Goal: Task Accomplishment & Management: Manage account settings

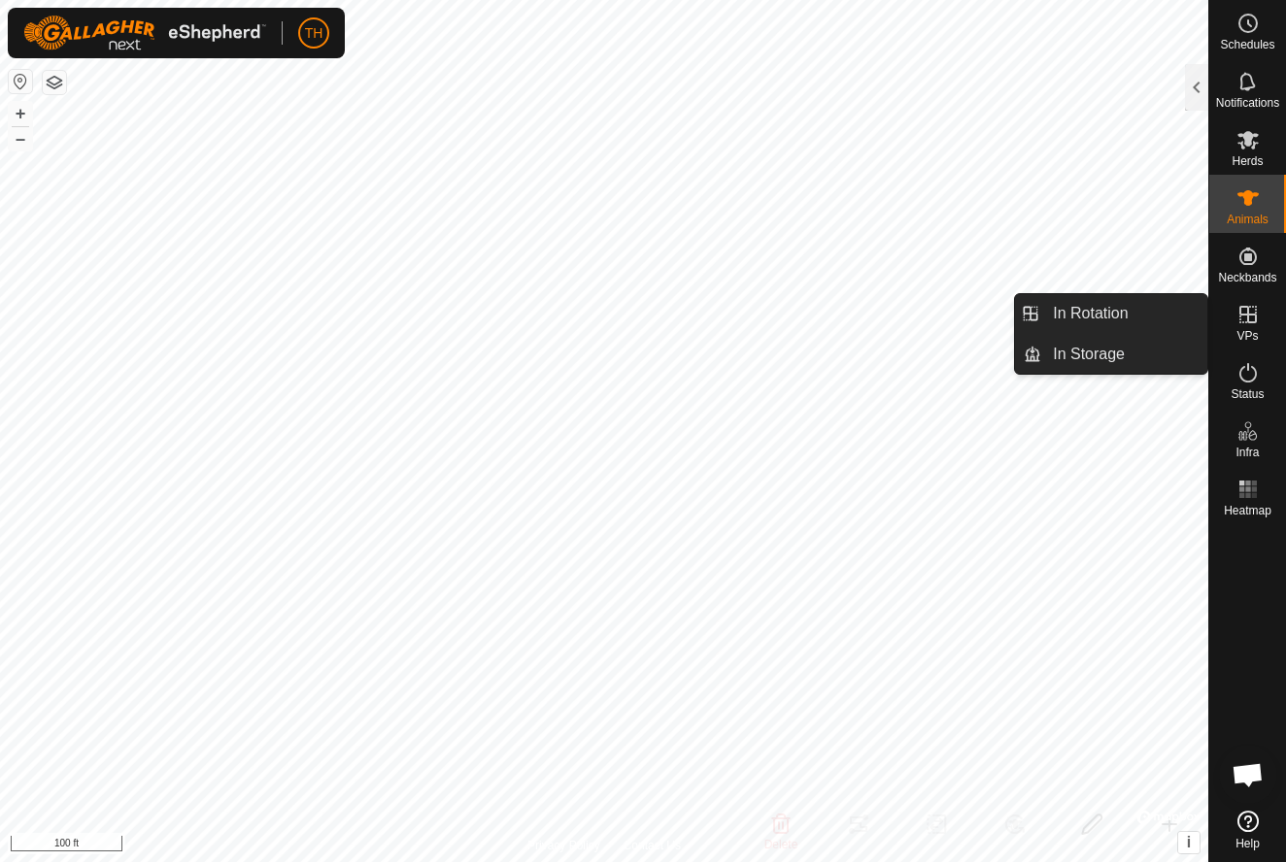
click at [1247, 321] on icon at bounding box center [1247, 314] width 17 height 17
click at [1122, 317] on link "In Rotation" at bounding box center [1124, 313] width 166 height 39
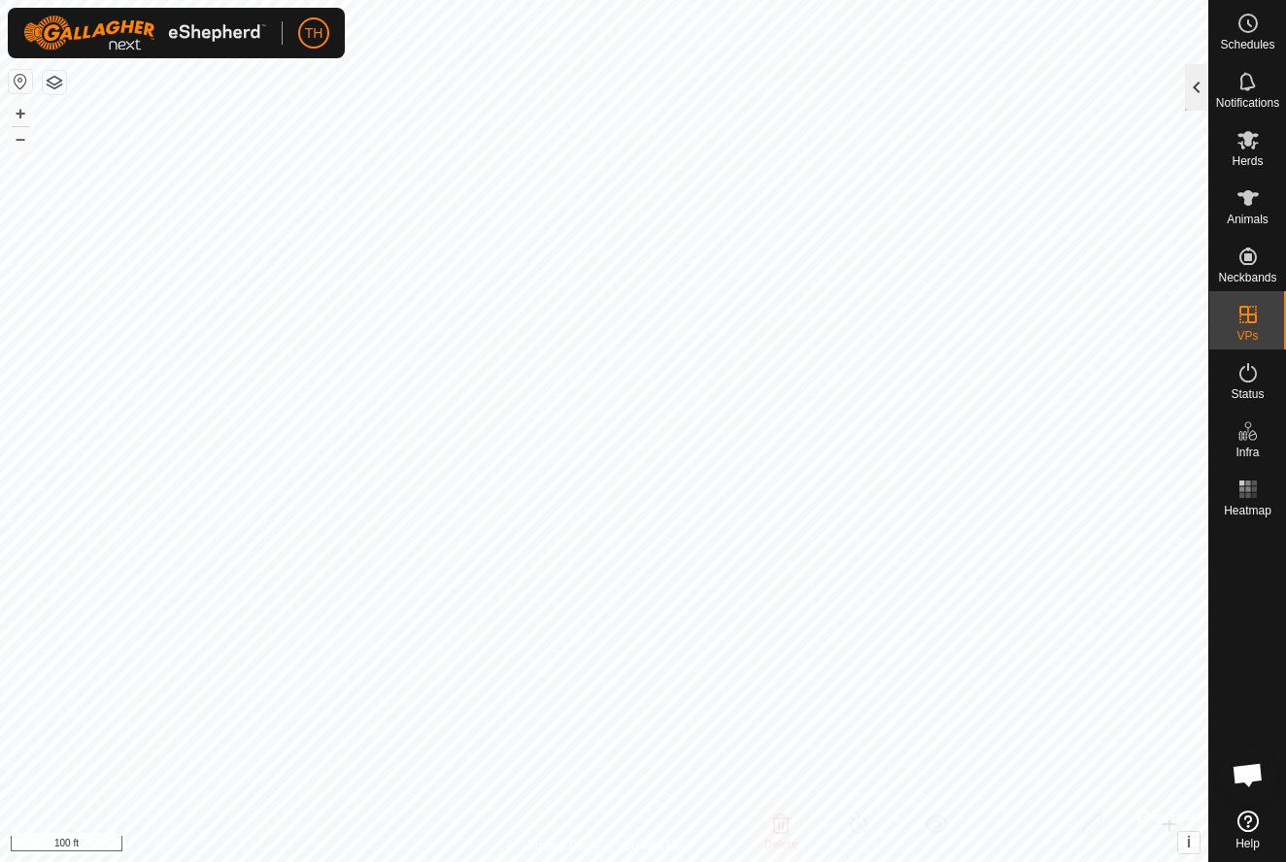
click at [1196, 82] on div at bounding box center [1196, 87] width 23 height 47
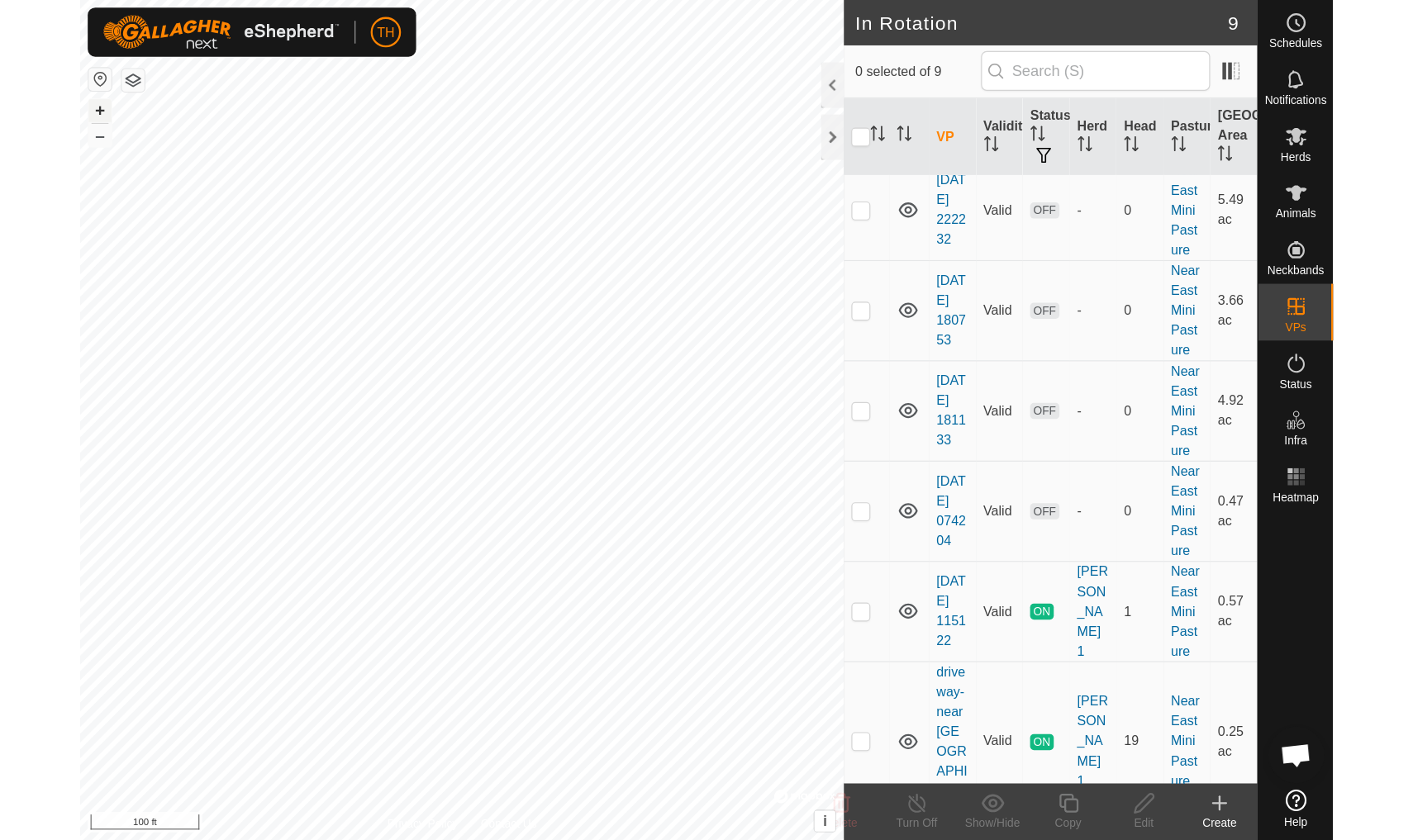
scroll to position [199, 0]
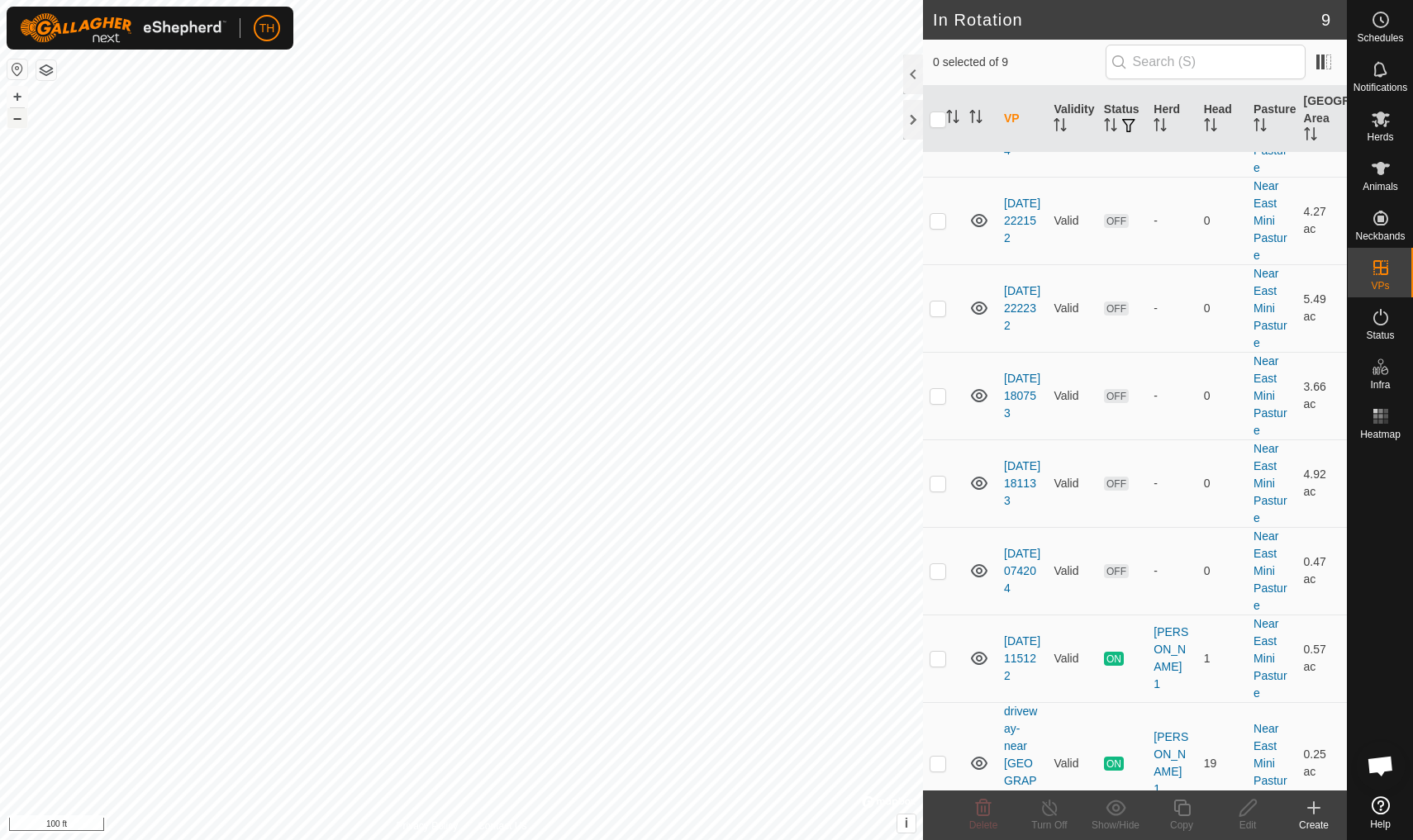
click at [20, 119] on button "–" at bounding box center [17, 117] width 20 height 20
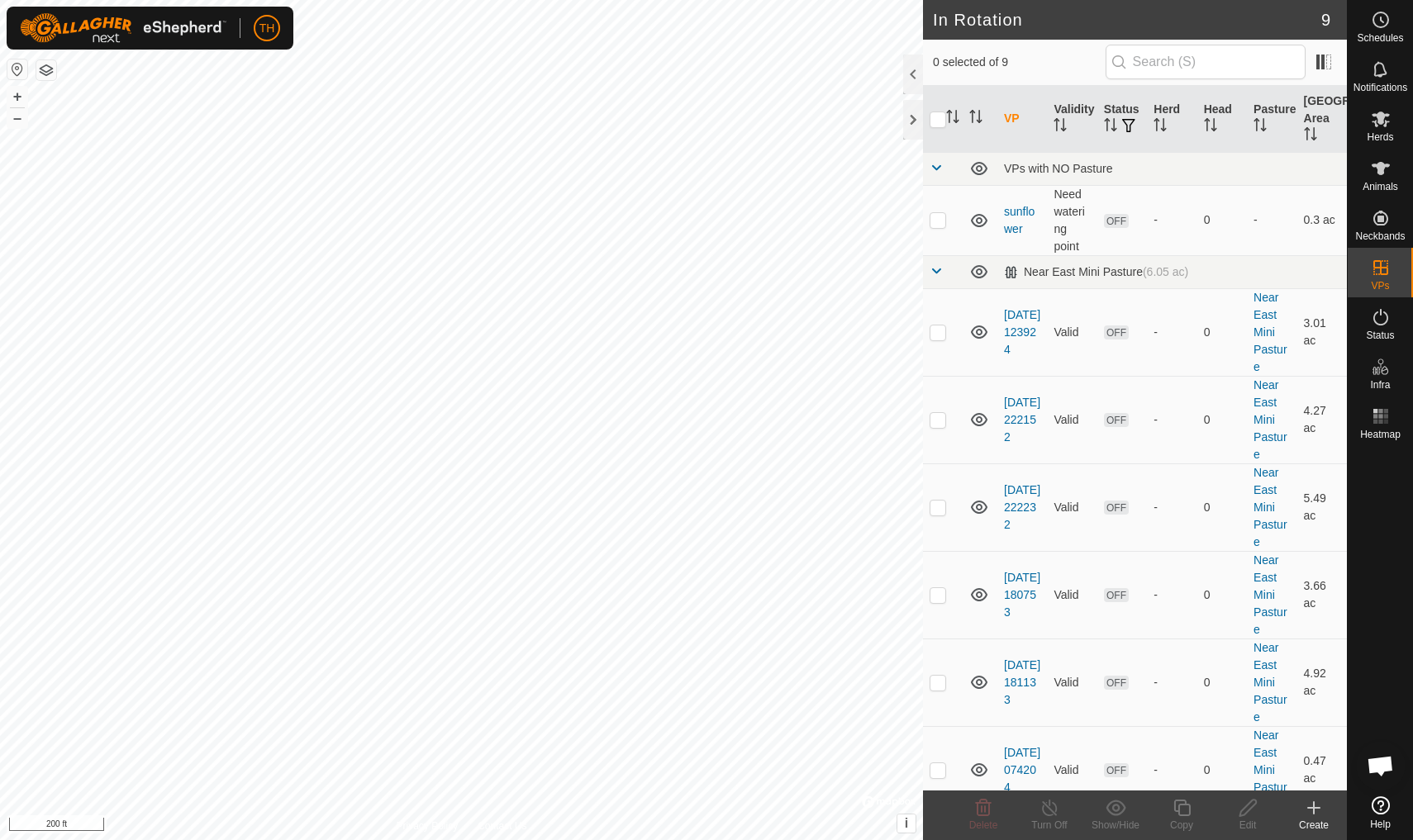
scroll to position [0, 0]
click at [1093, 118] on icon at bounding box center [1380, 119] width 18 height 15
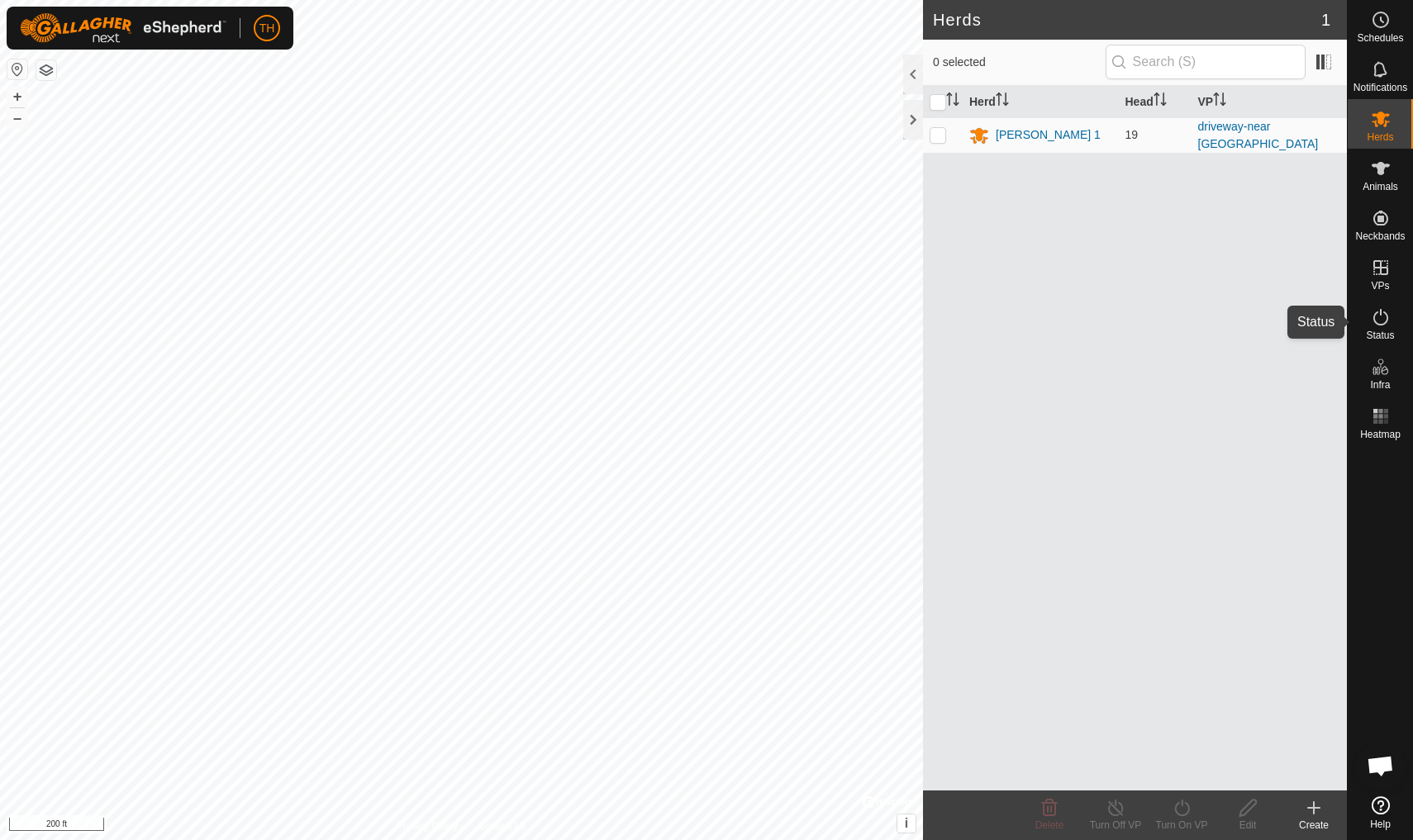
click at [1093, 315] on icon at bounding box center [1380, 316] width 14 height 16
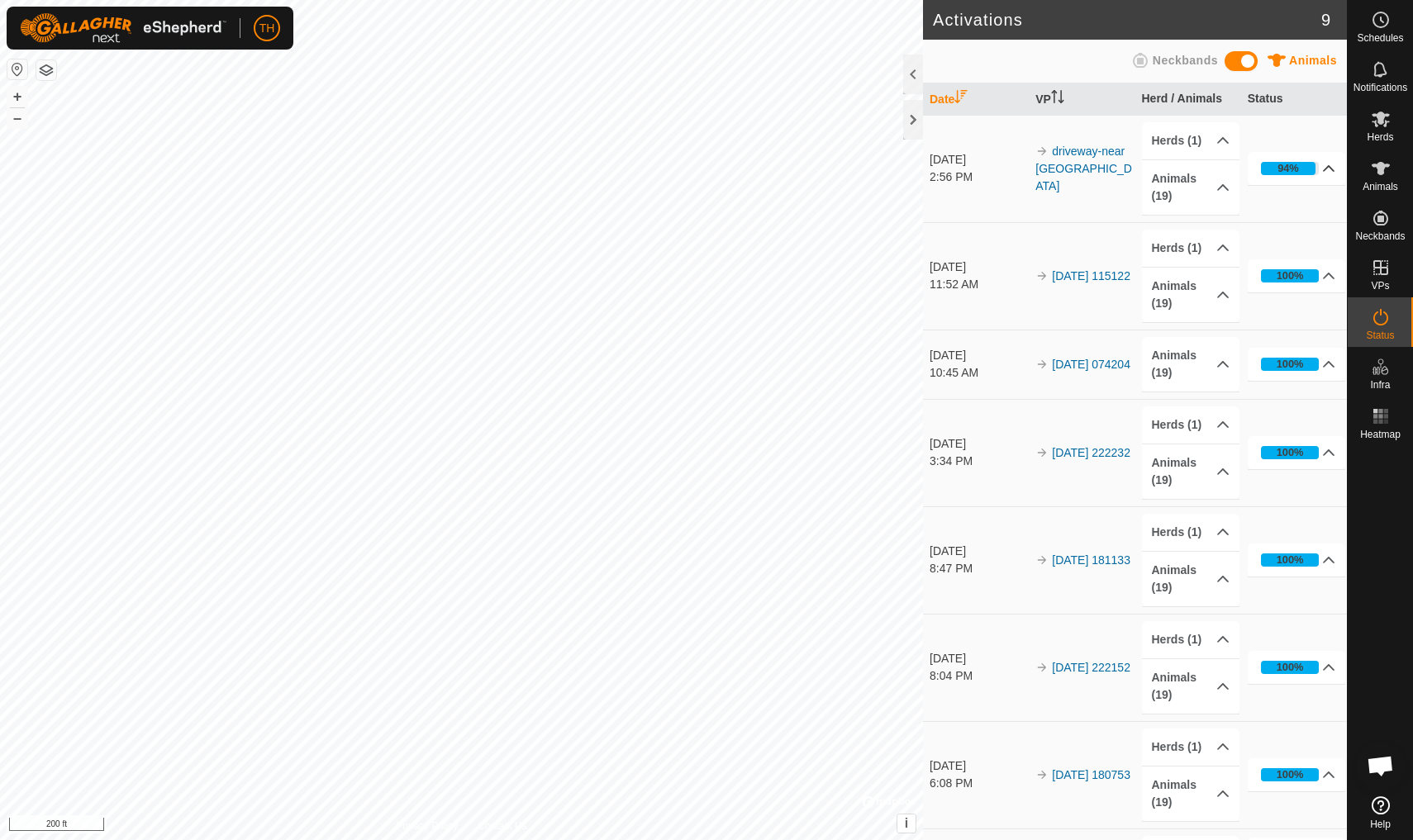
click at [1093, 169] on icon at bounding box center [1329, 168] width 14 height 14
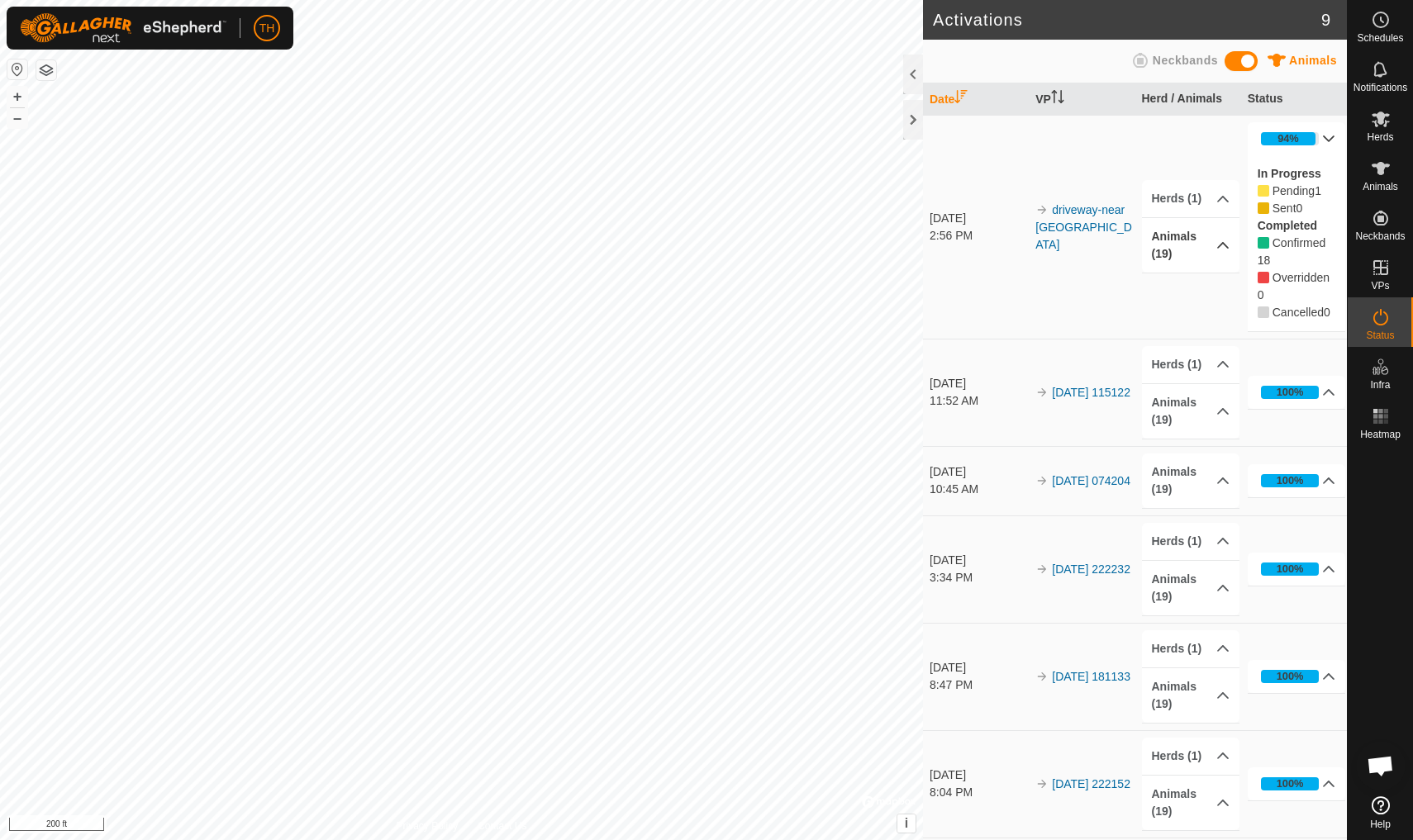
click at [1093, 246] on icon at bounding box center [1223, 246] width 14 height 14
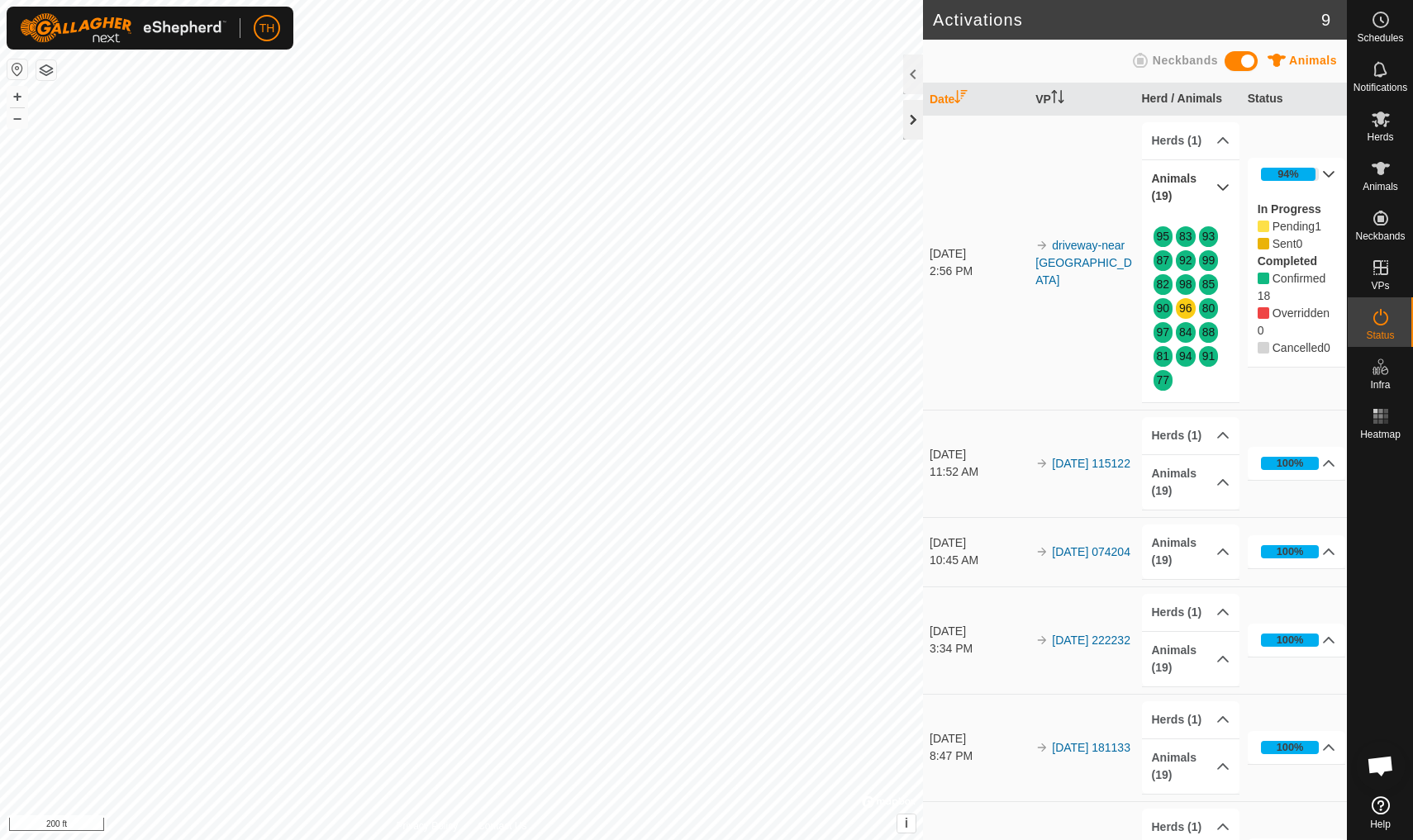
click at [914, 116] on div at bounding box center [912, 120] width 20 height 40
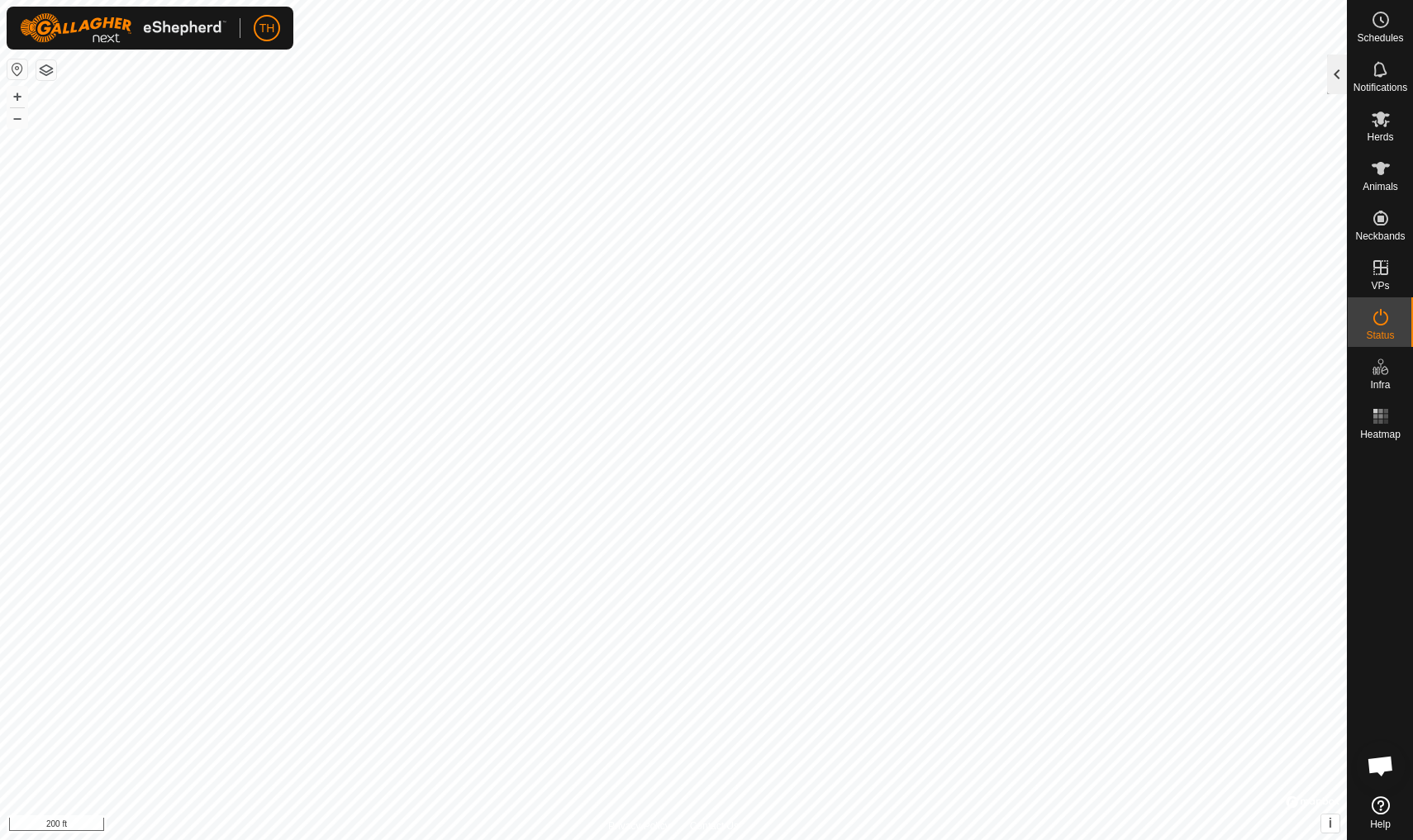
click at [1093, 88] on div at bounding box center [1336, 74] width 20 height 40
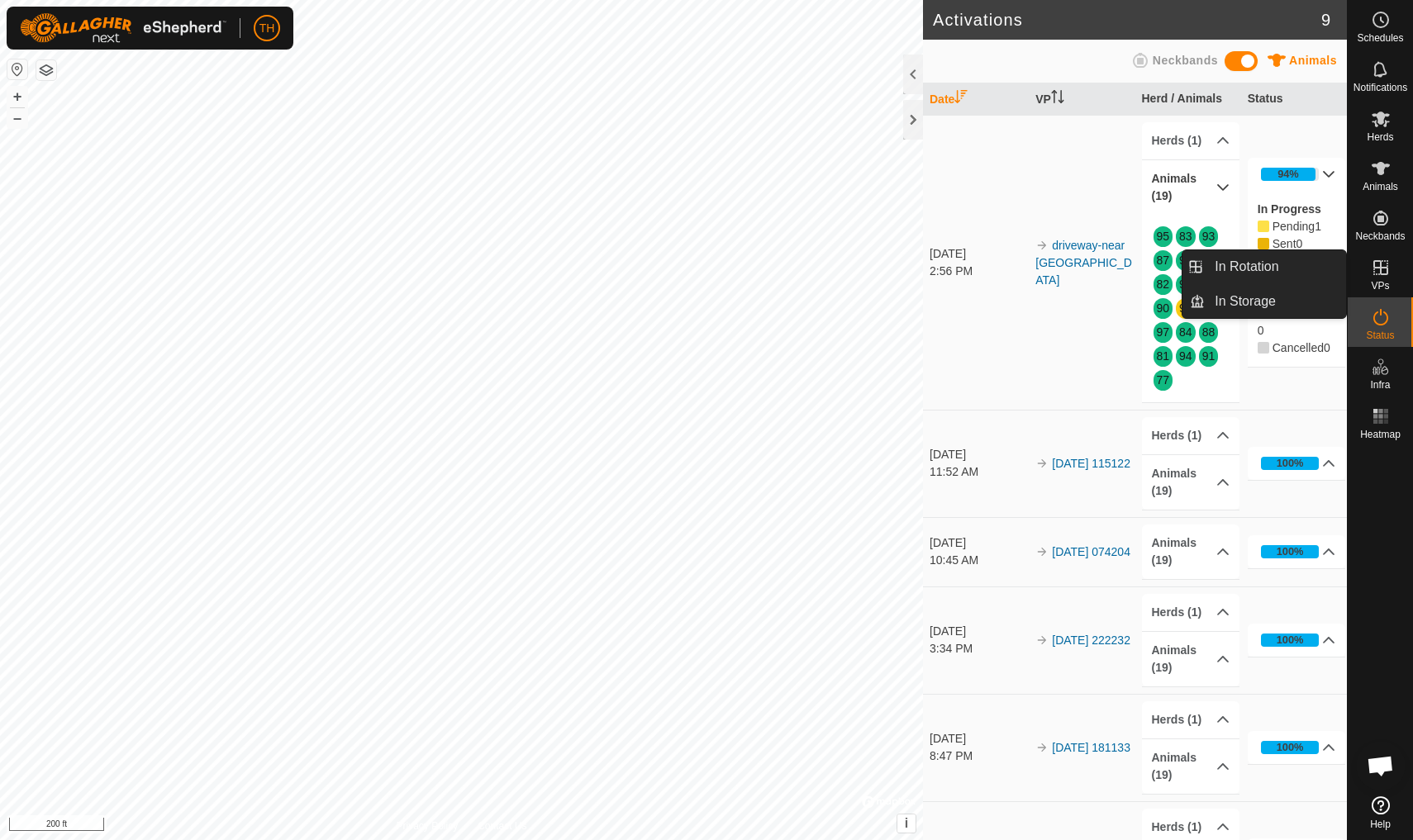
click at [1093, 269] on icon at bounding box center [1380, 267] width 14 height 14
click at [1093, 268] on link "In Rotation" at bounding box center [1275, 266] width 141 height 33
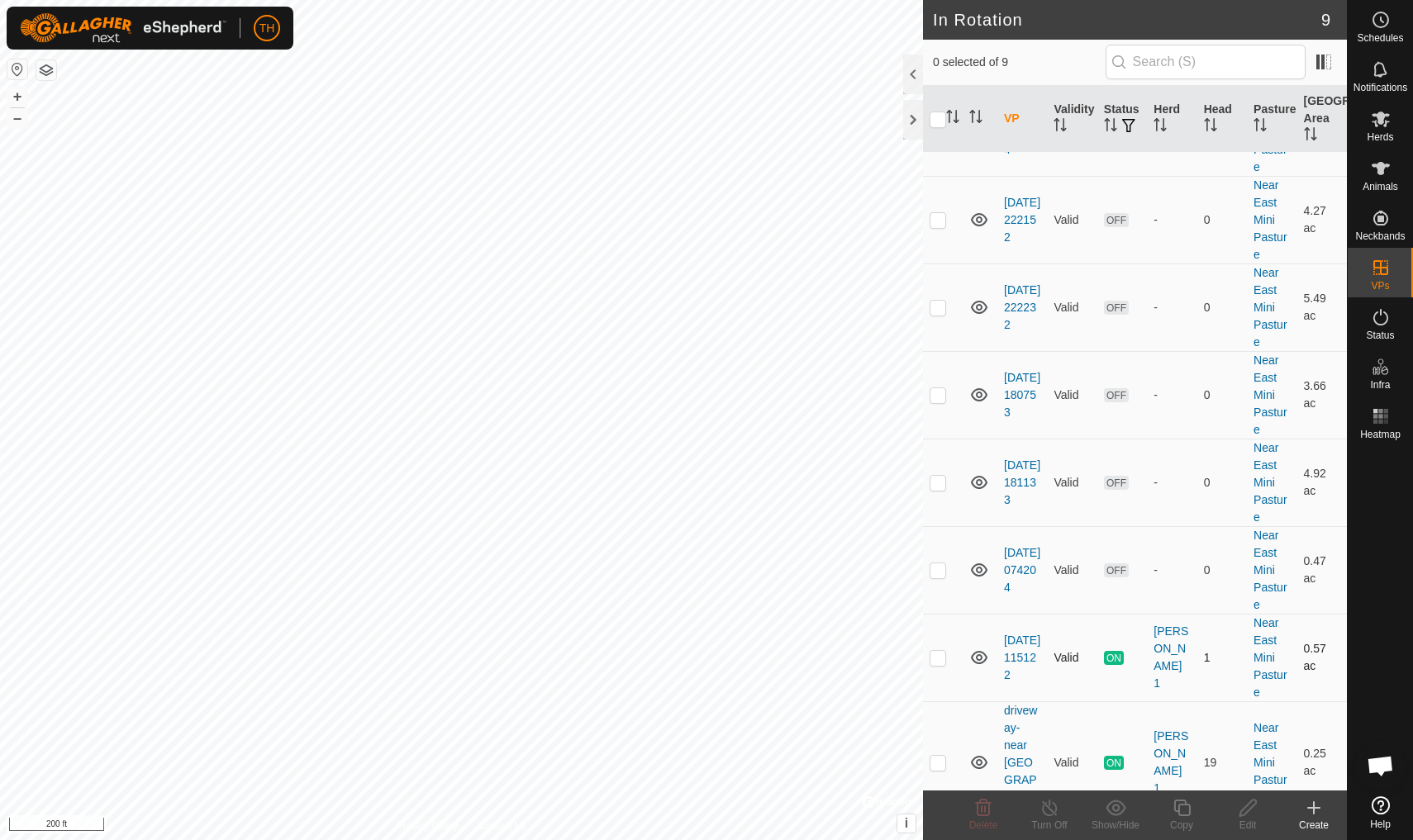
scroll to position [199, 0]
click at [1014, 638] on link "[DATE] 115122" at bounding box center [1022, 658] width 37 height 48
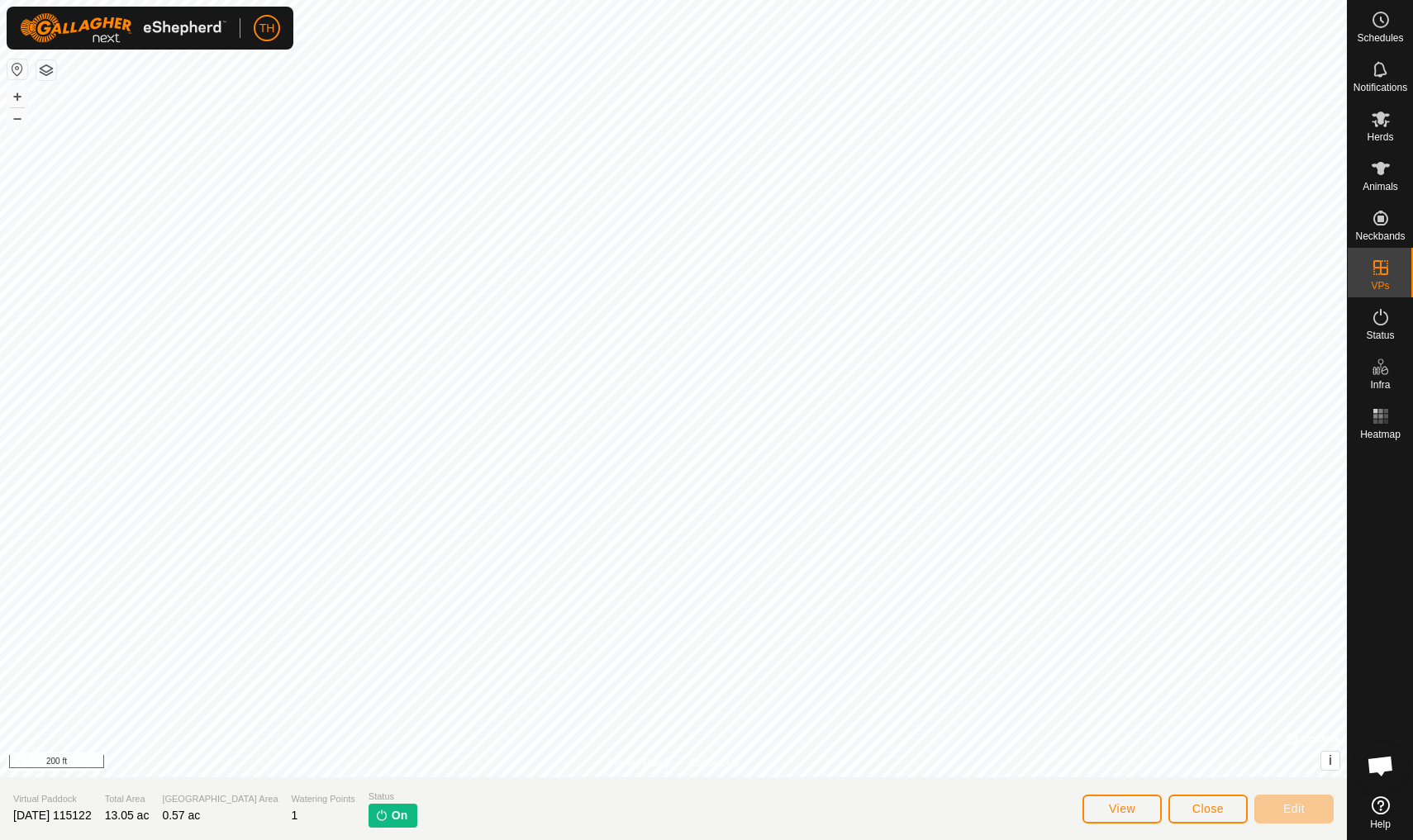
click at [1093, 732] on span "Close" at bounding box center [1207, 809] width 31 height 14
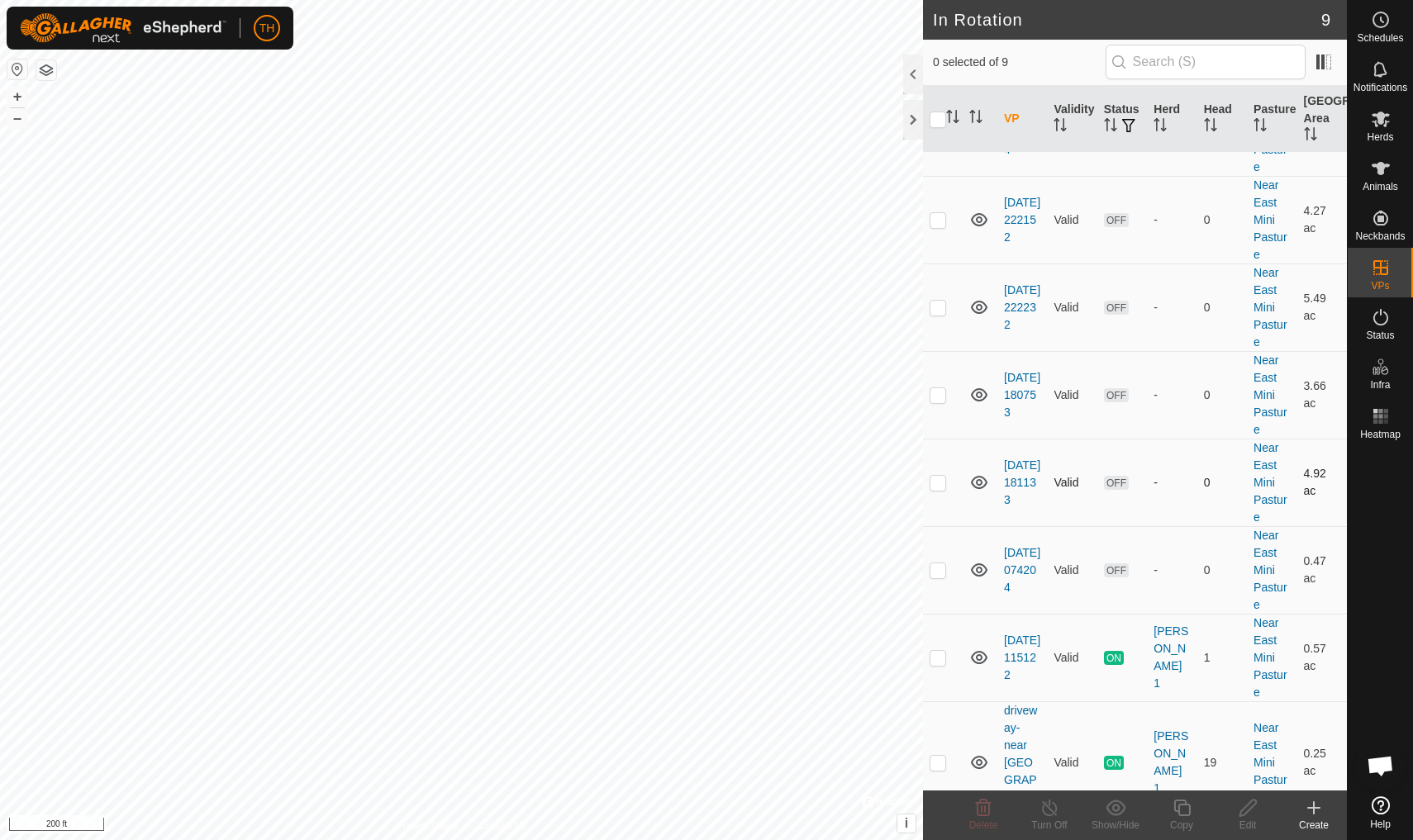
scroll to position [199, 0]
click at [1015, 550] on link "[DATE] 074204" at bounding box center [1022, 570] width 37 height 48
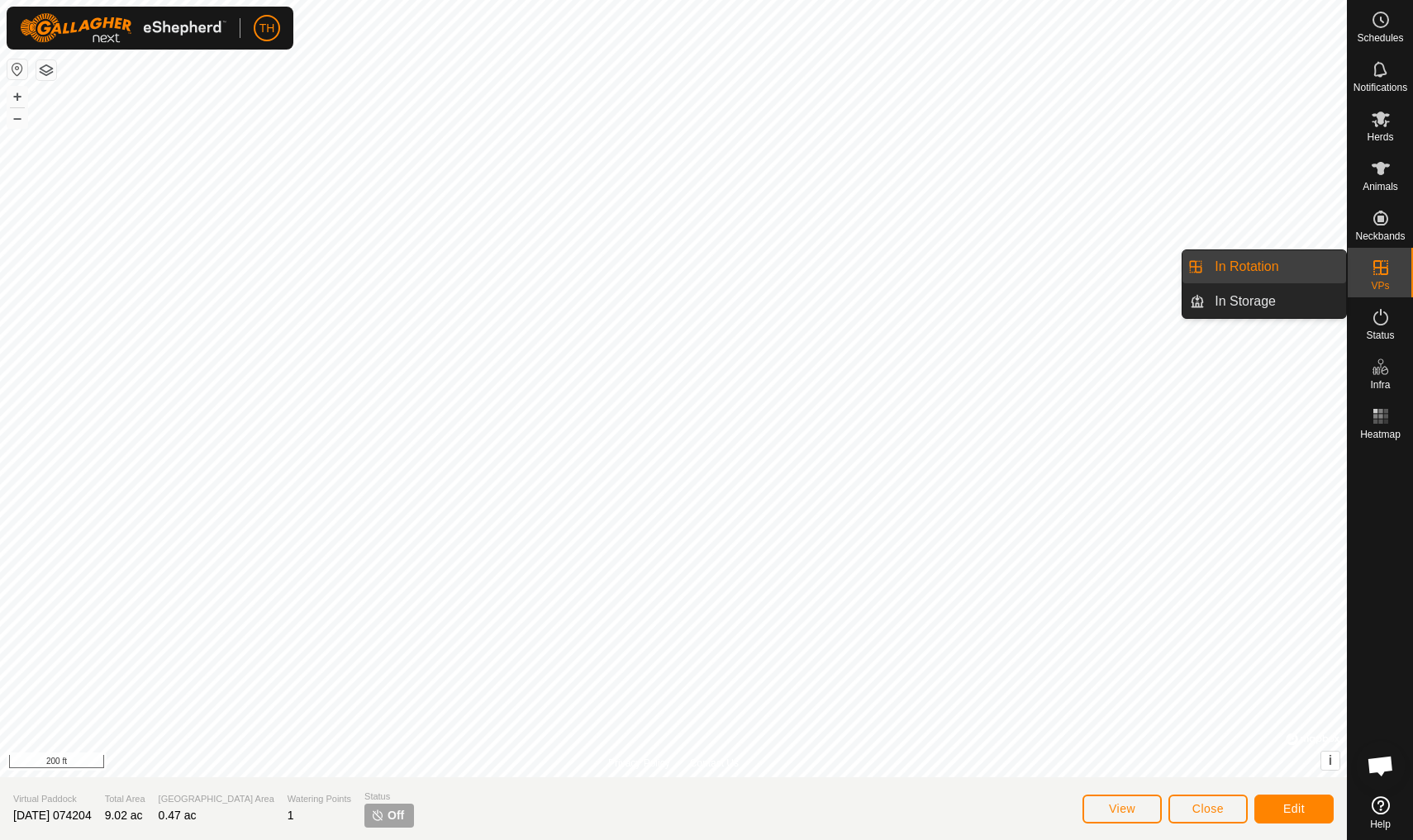
click at [1093, 271] on icon at bounding box center [1380, 267] width 20 height 20
click at [1093, 732] on span "Close" at bounding box center [1207, 809] width 31 height 14
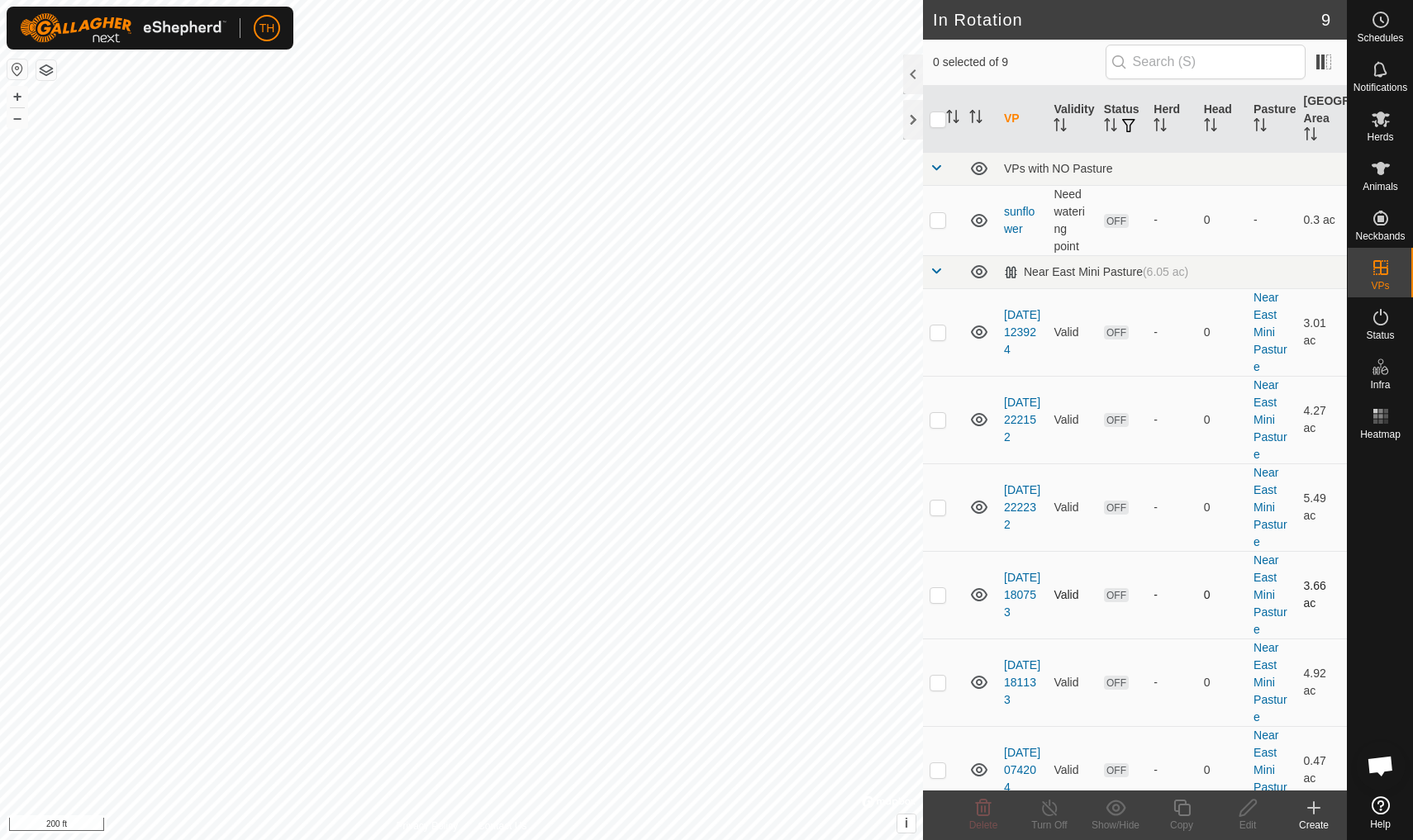
checkbox input "true"
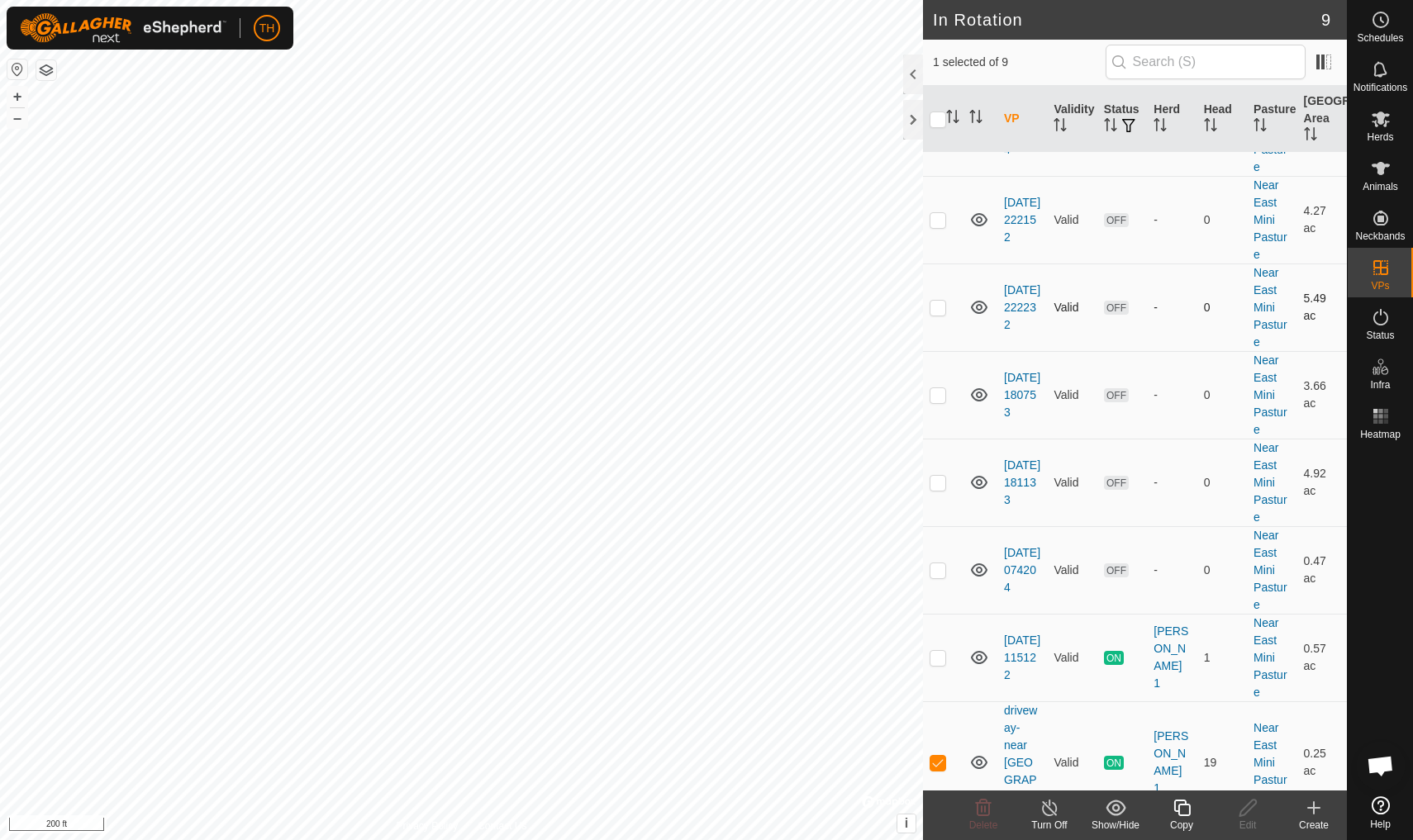
scroll to position [199, 0]
click at [1093, 732] on icon at bounding box center [1313, 808] width 12 height 0
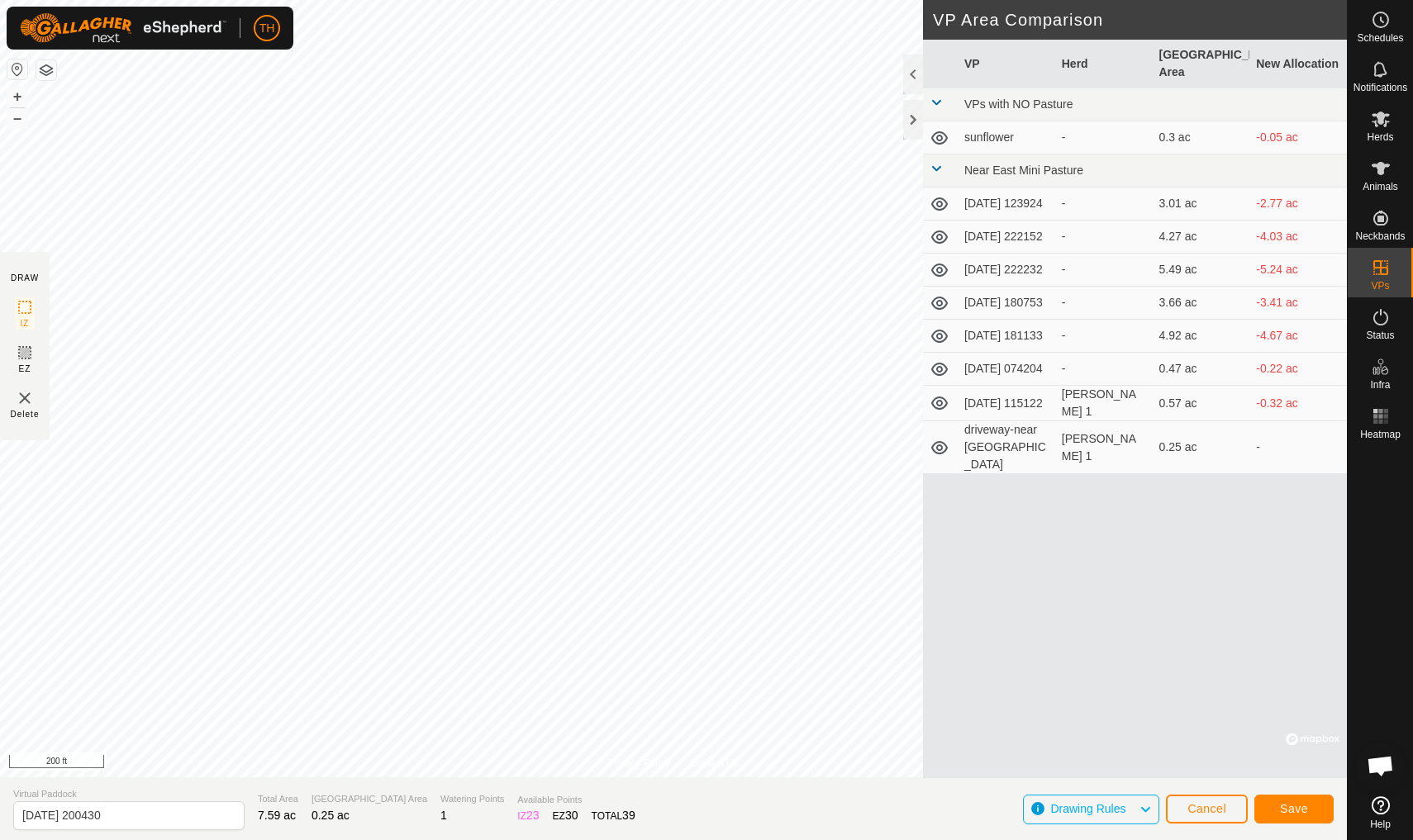
click at [1093, 732] on span "Save" at bounding box center [1293, 809] width 28 height 14
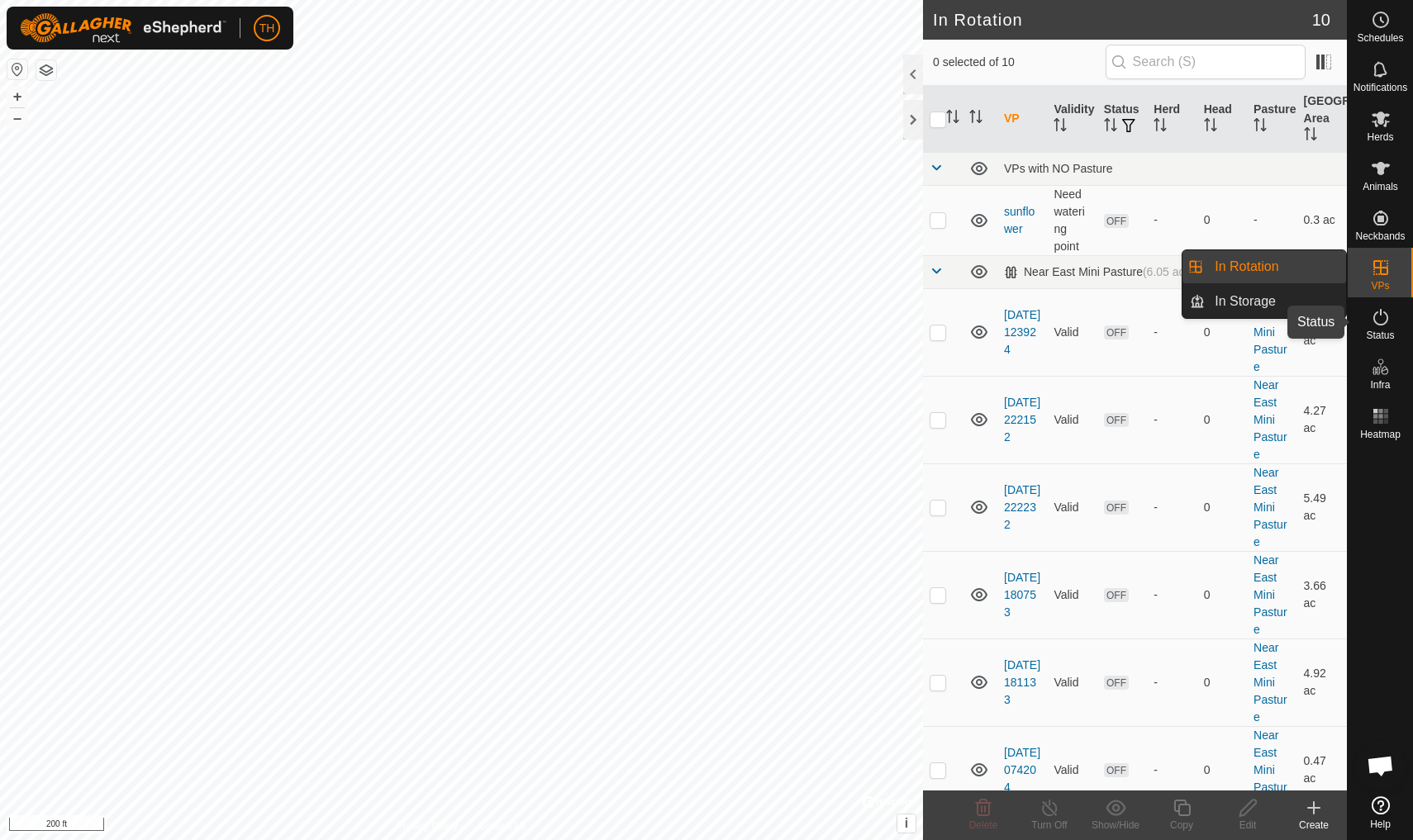
click at [1382, 321] on icon at bounding box center [1380, 316] width 20 height 20
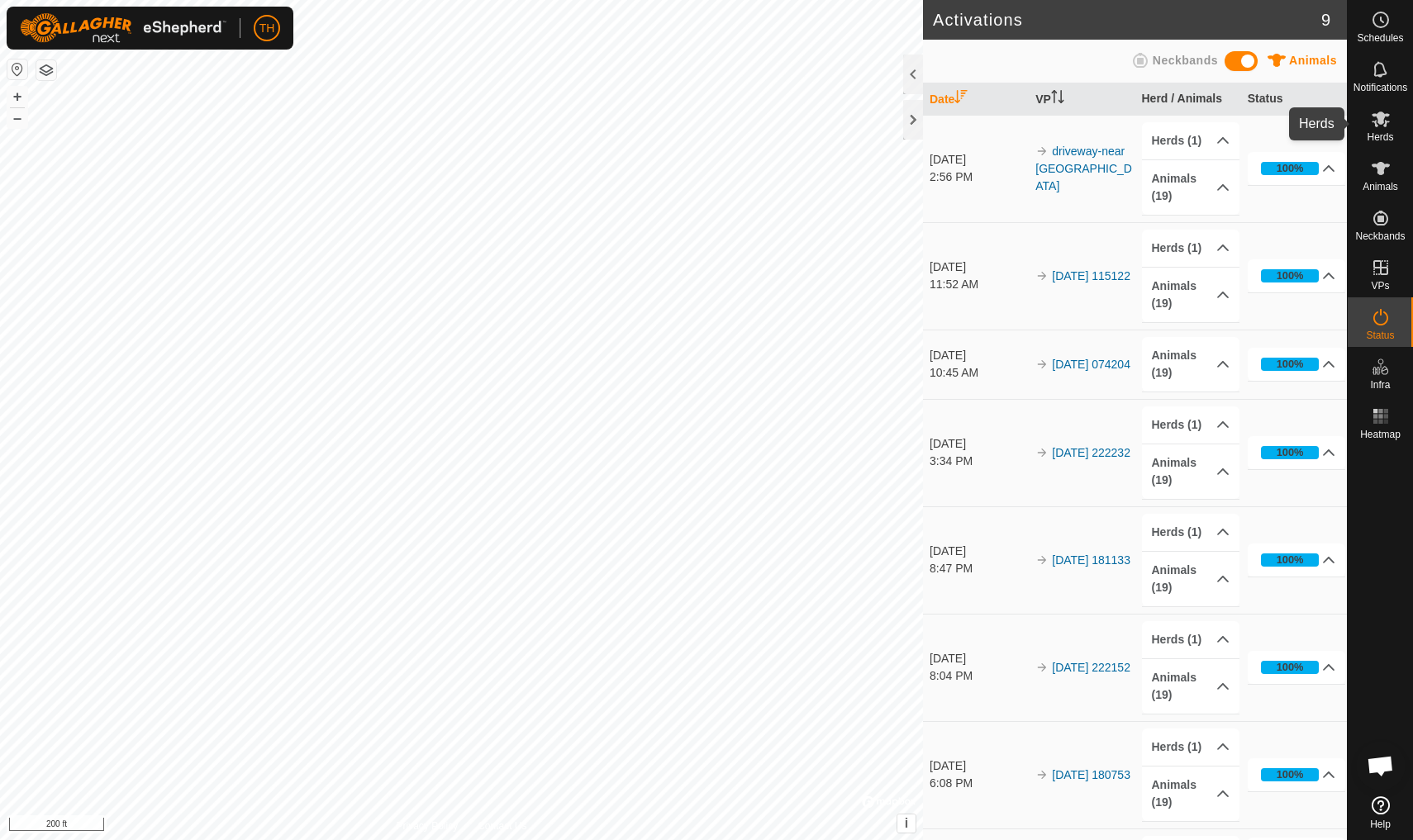
click at [1379, 125] on icon at bounding box center [1380, 118] width 20 height 20
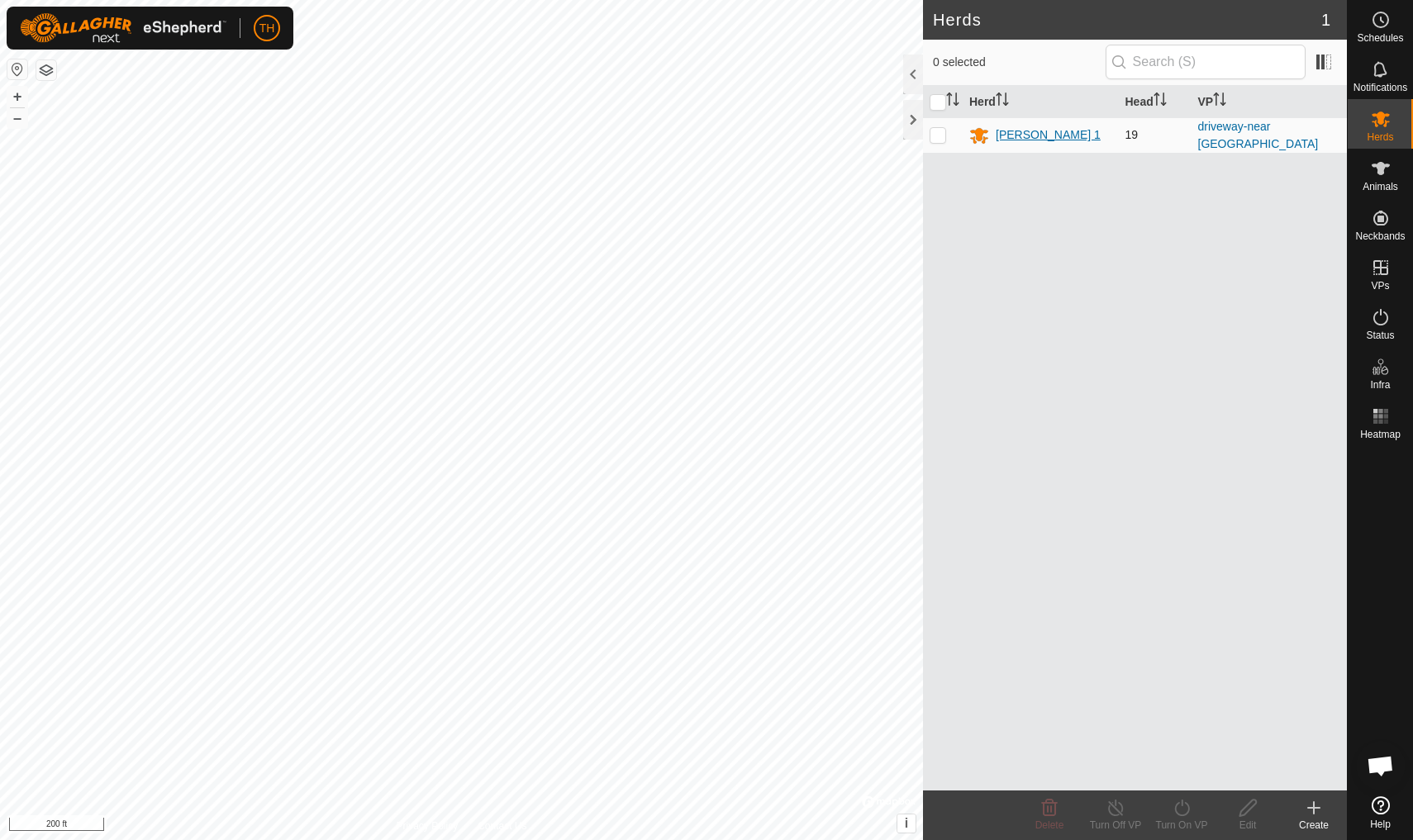
click at [1024, 133] on div "[PERSON_NAME] 1" at bounding box center [1047, 135] width 105 height 17
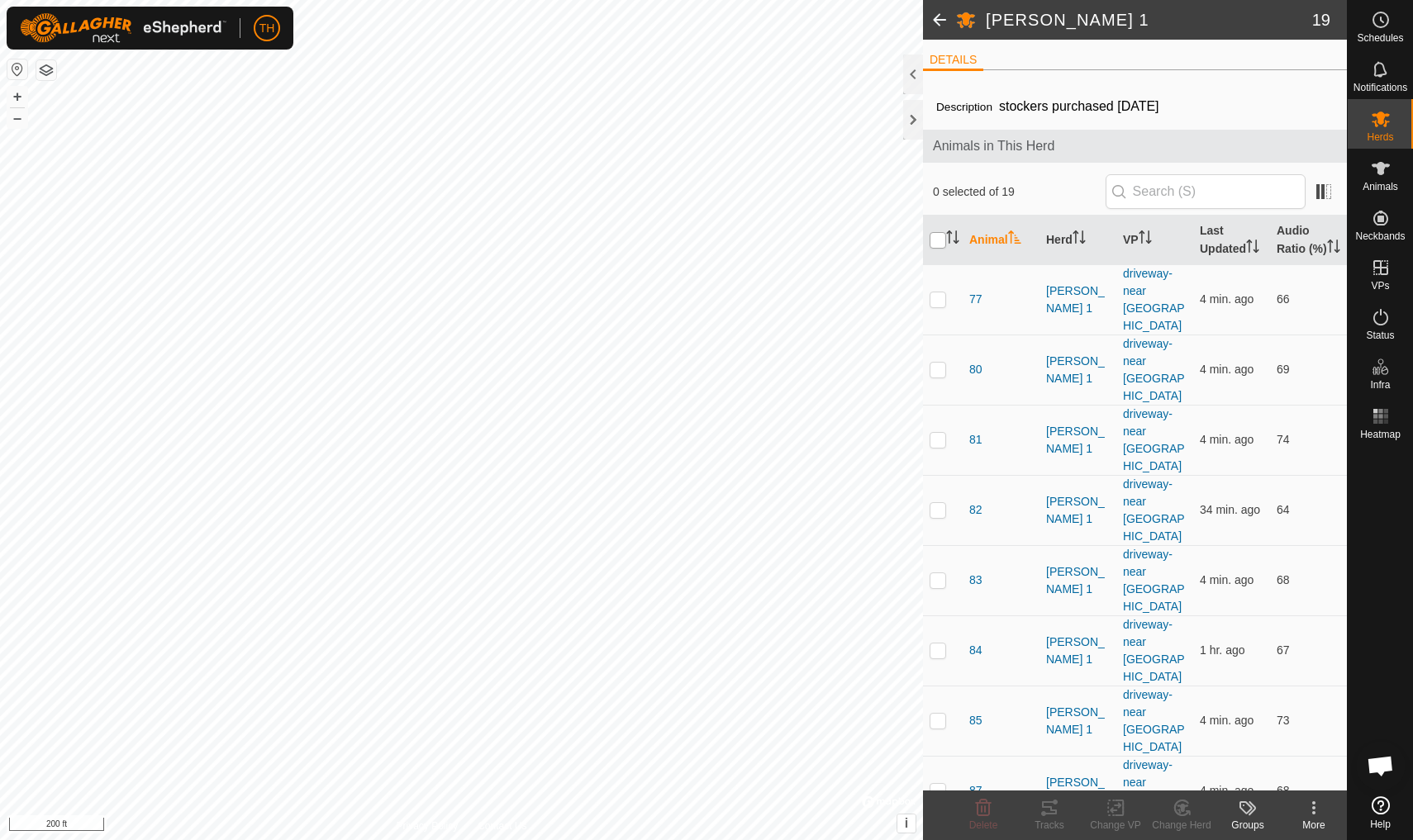
click at [940, 247] on input "checkbox" at bounding box center [937, 240] width 16 height 16
checkbox input "true"
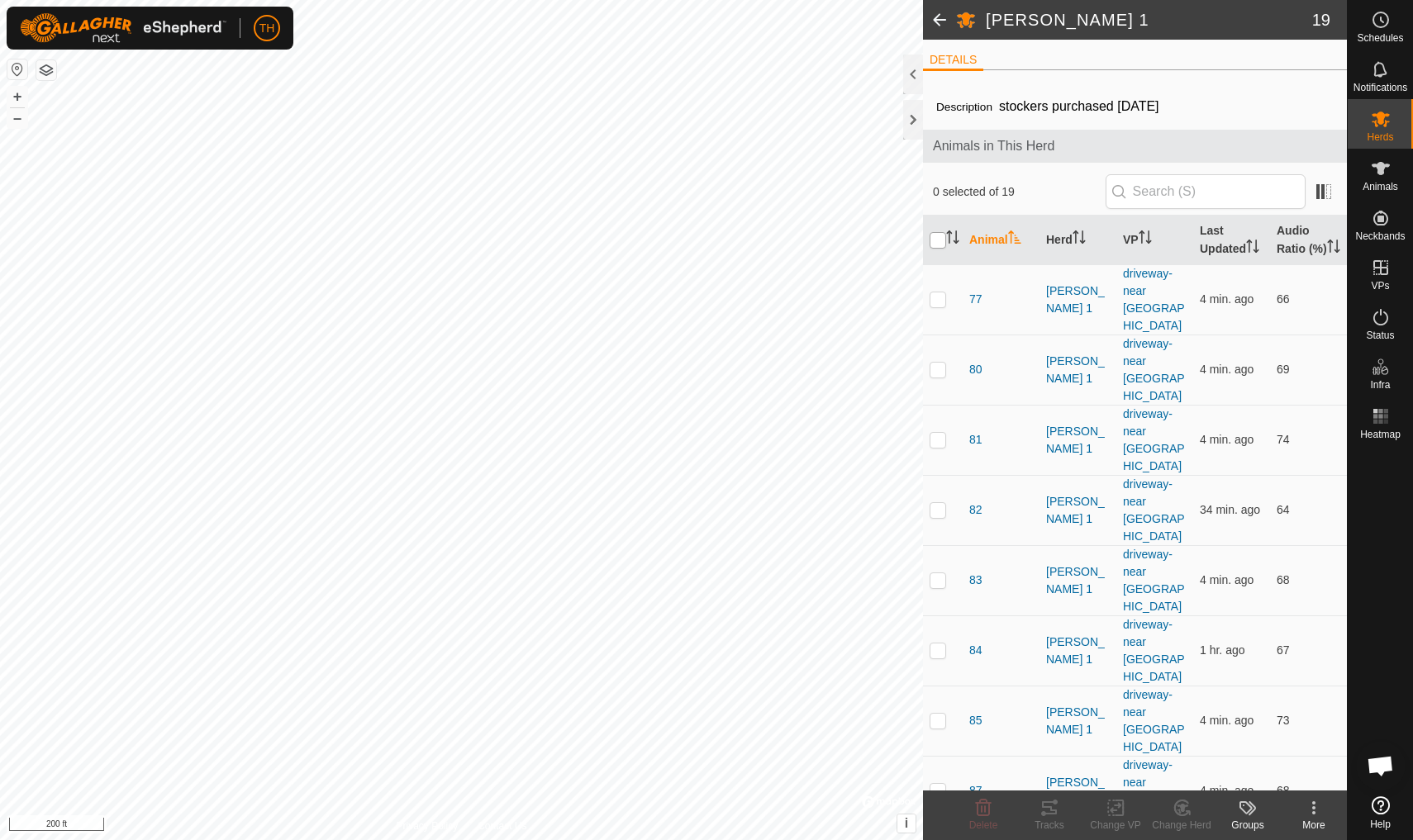
checkbox input "true"
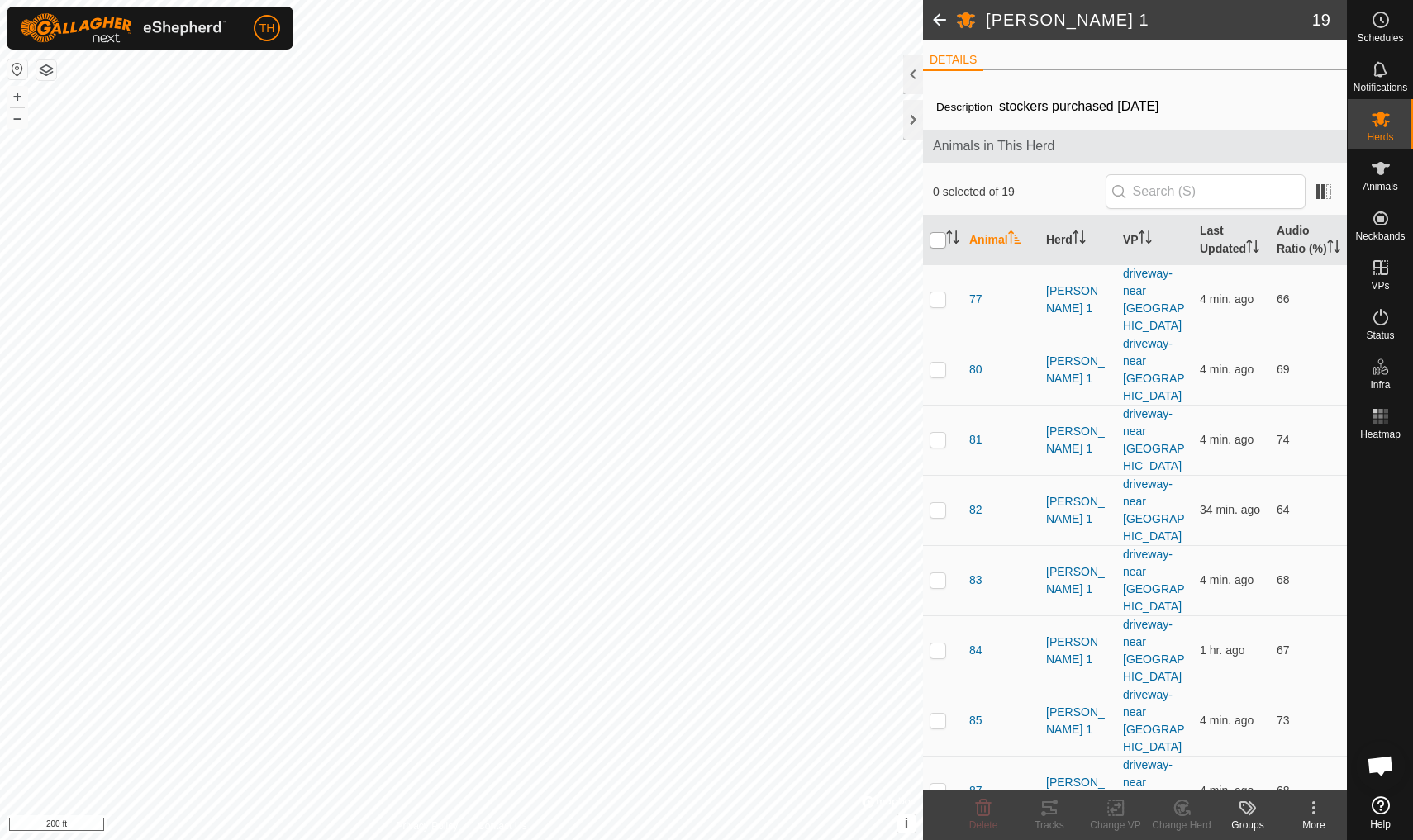
checkbox input "true"
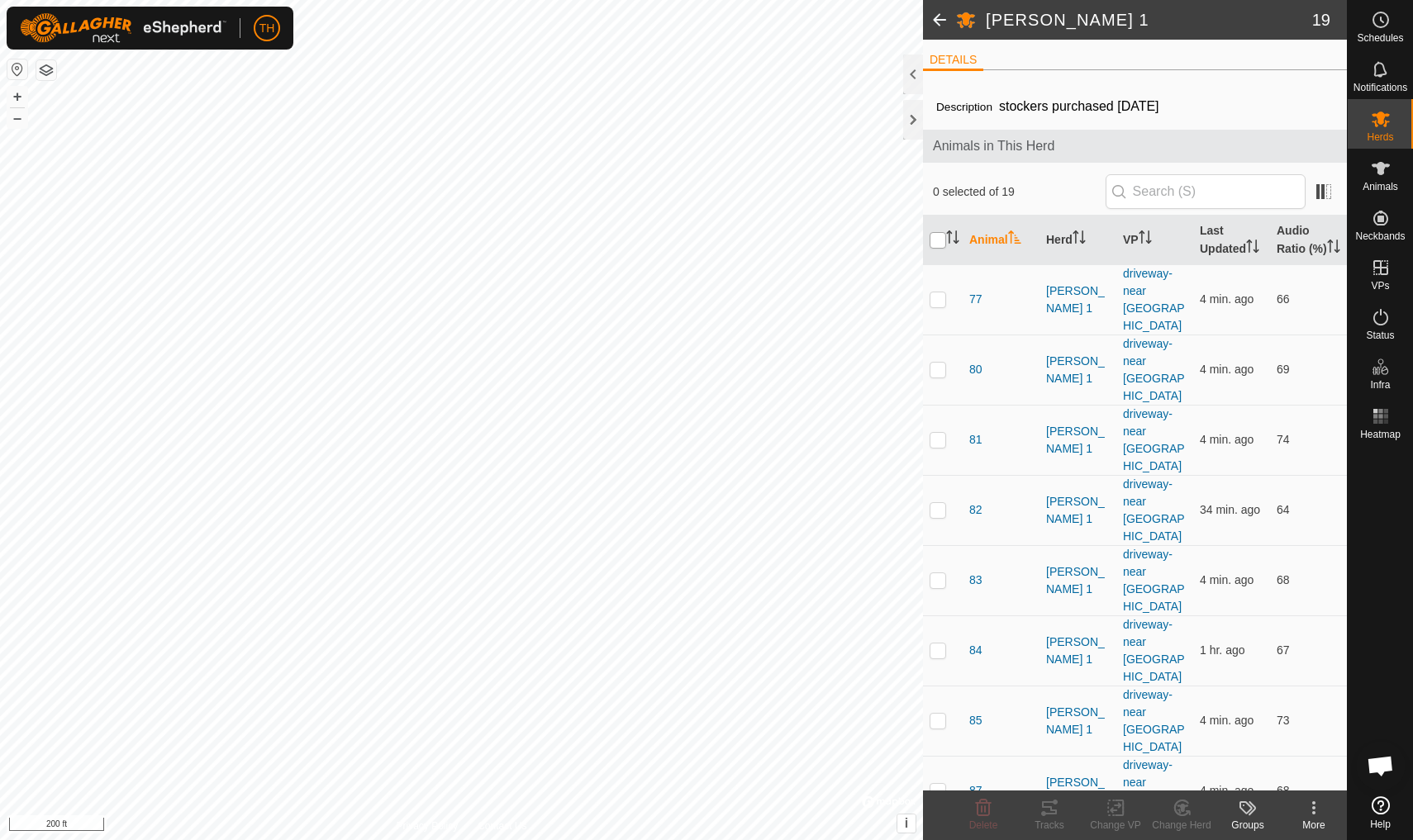
checkbox input "true"
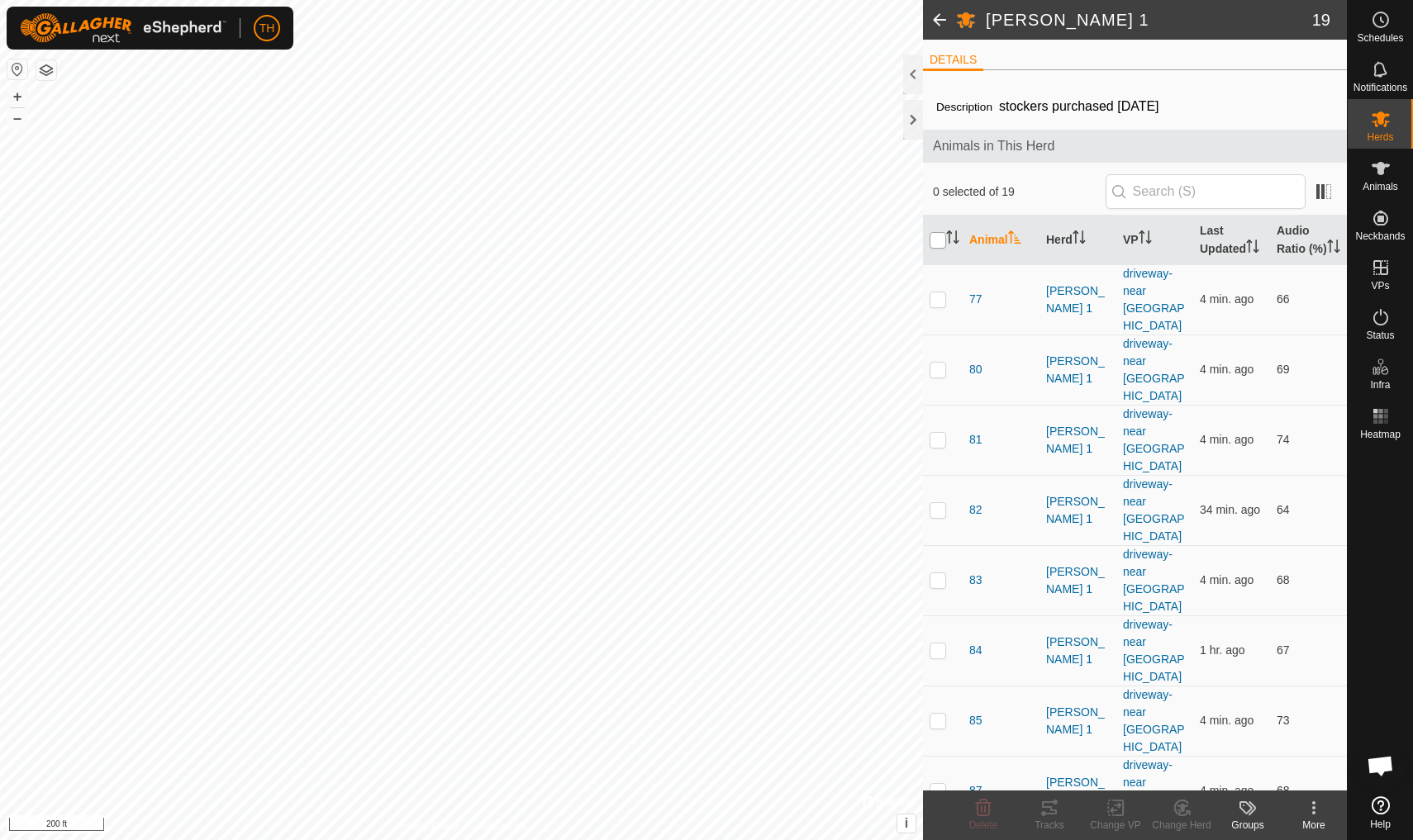
checkbox input "true"
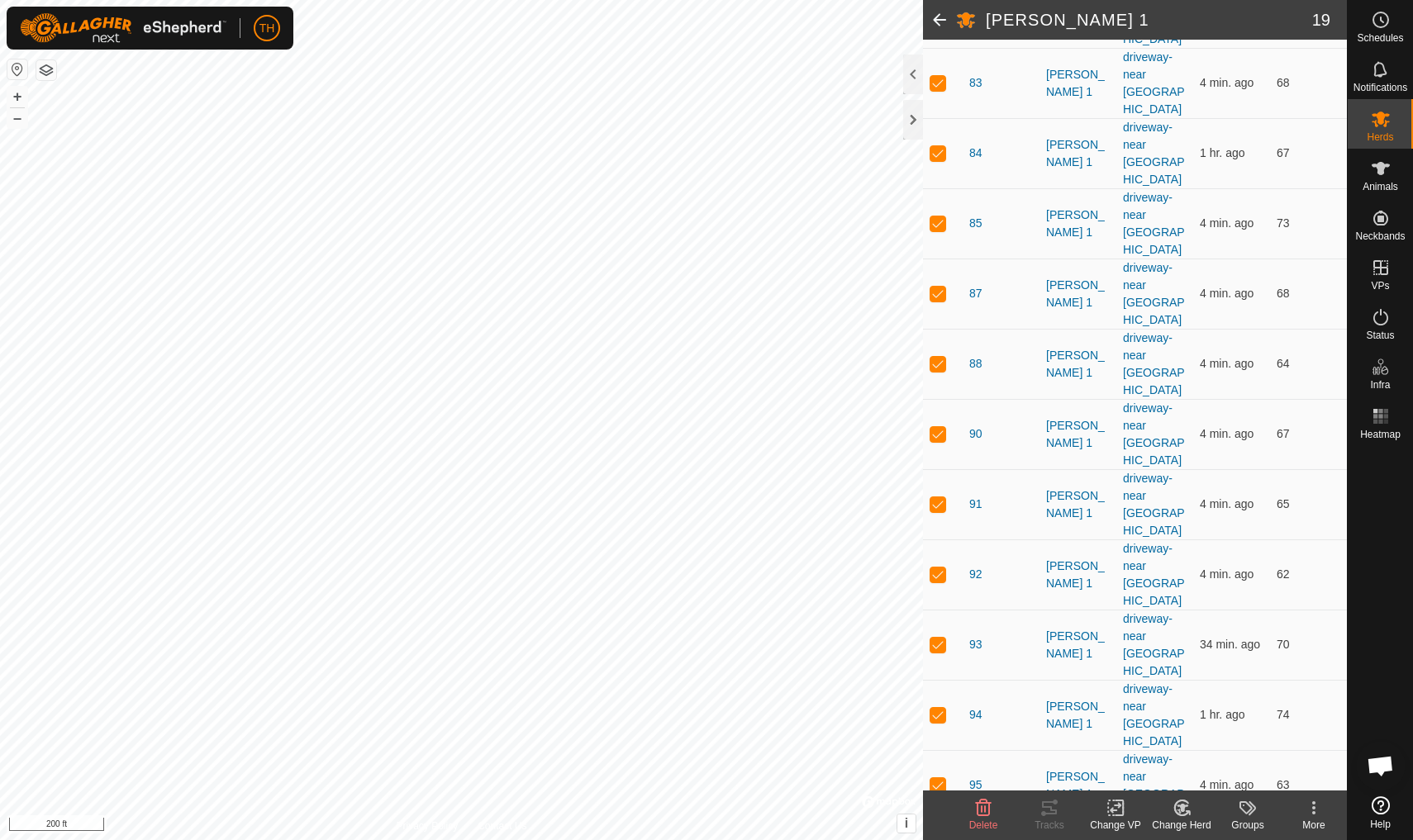
scroll to position [497, 0]
click at [1115, 809] on icon at bounding box center [1115, 808] width 12 height 11
click at [1147, 733] on span "Choose VP..." at bounding box center [1157, 736] width 76 height 20
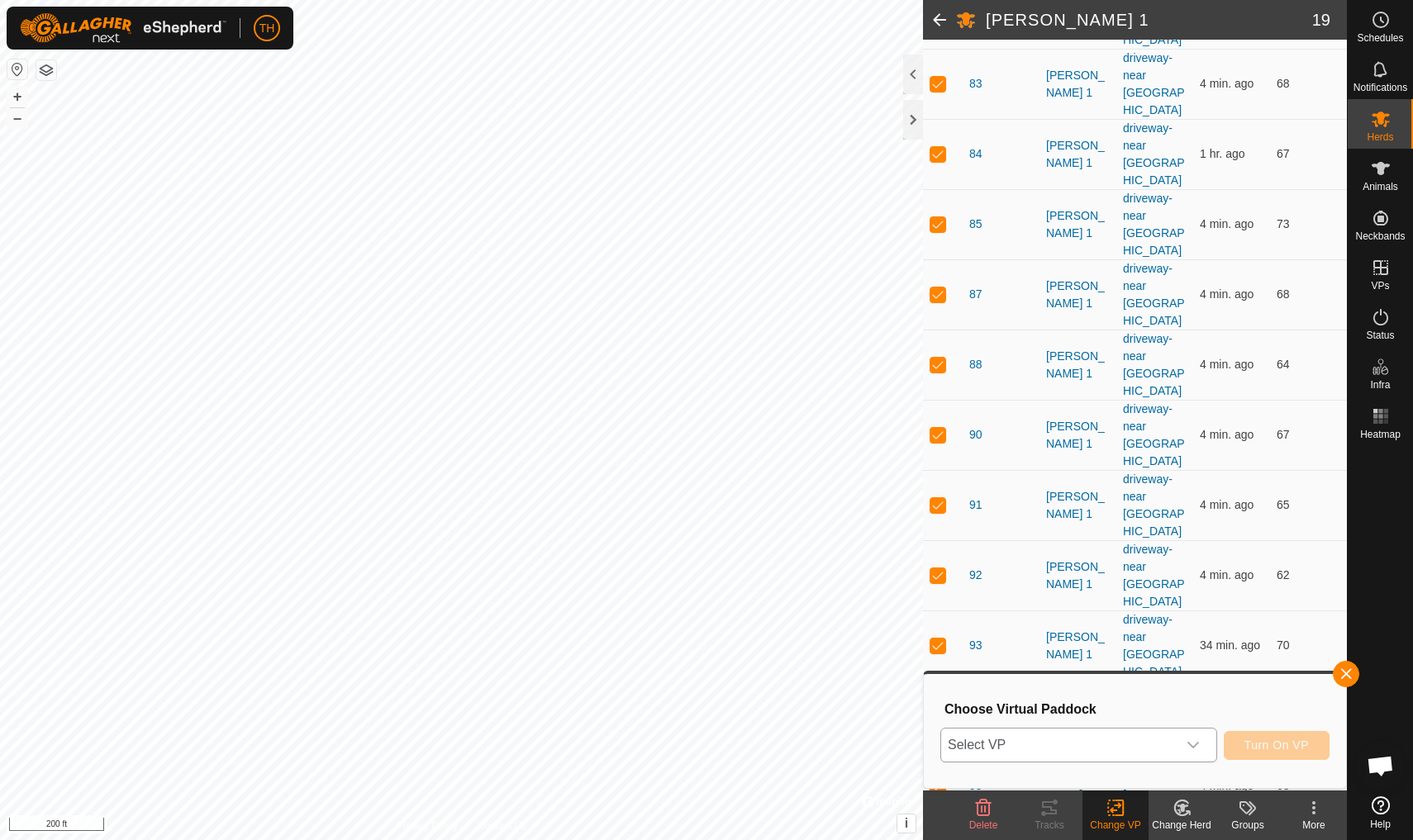
click at [1145, 736] on span "Select VP" at bounding box center [1058, 745] width 236 height 33
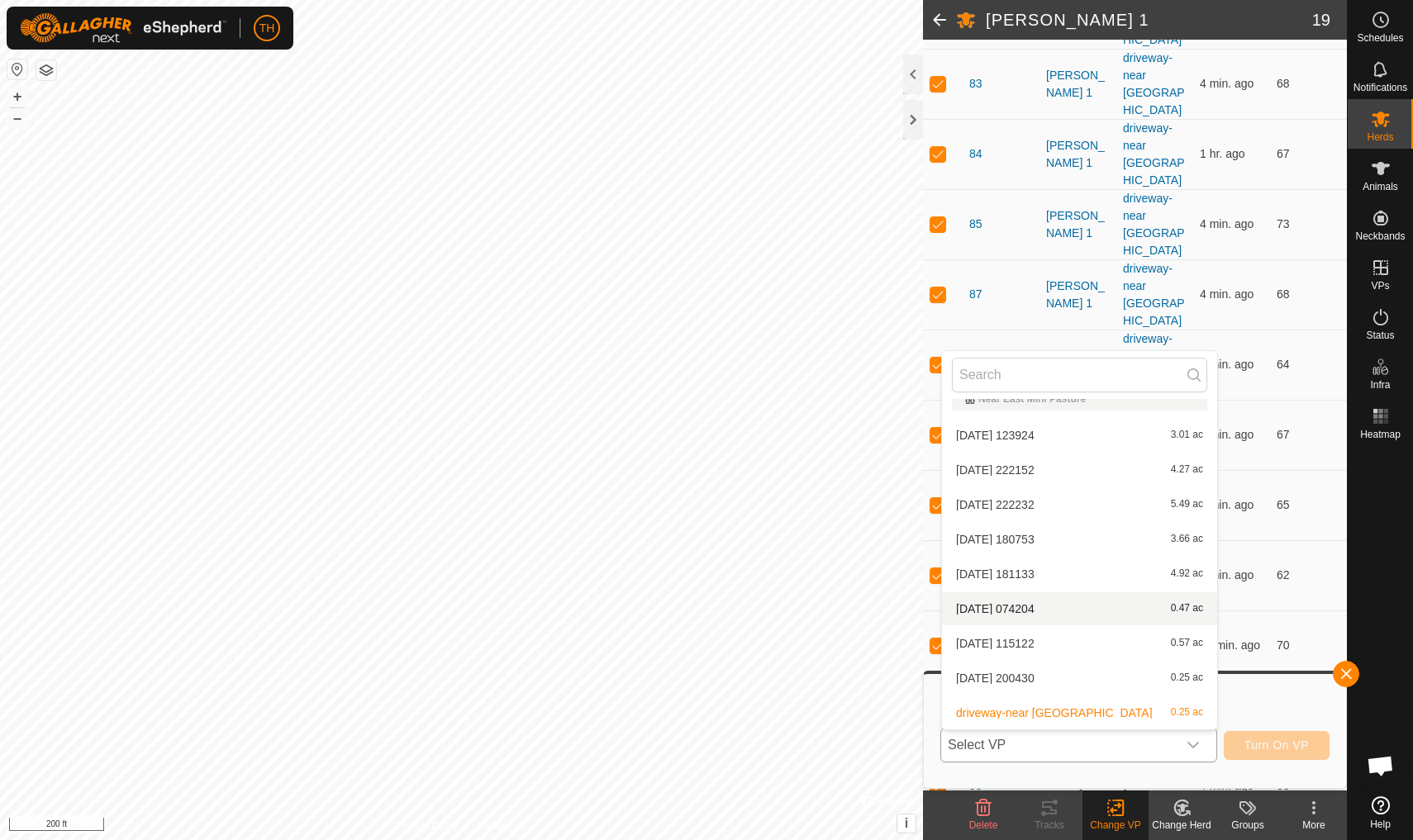
scroll to position [91, 0]
click at [1031, 675] on span "[DATE] 200430" at bounding box center [995, 678] width 78 height 12
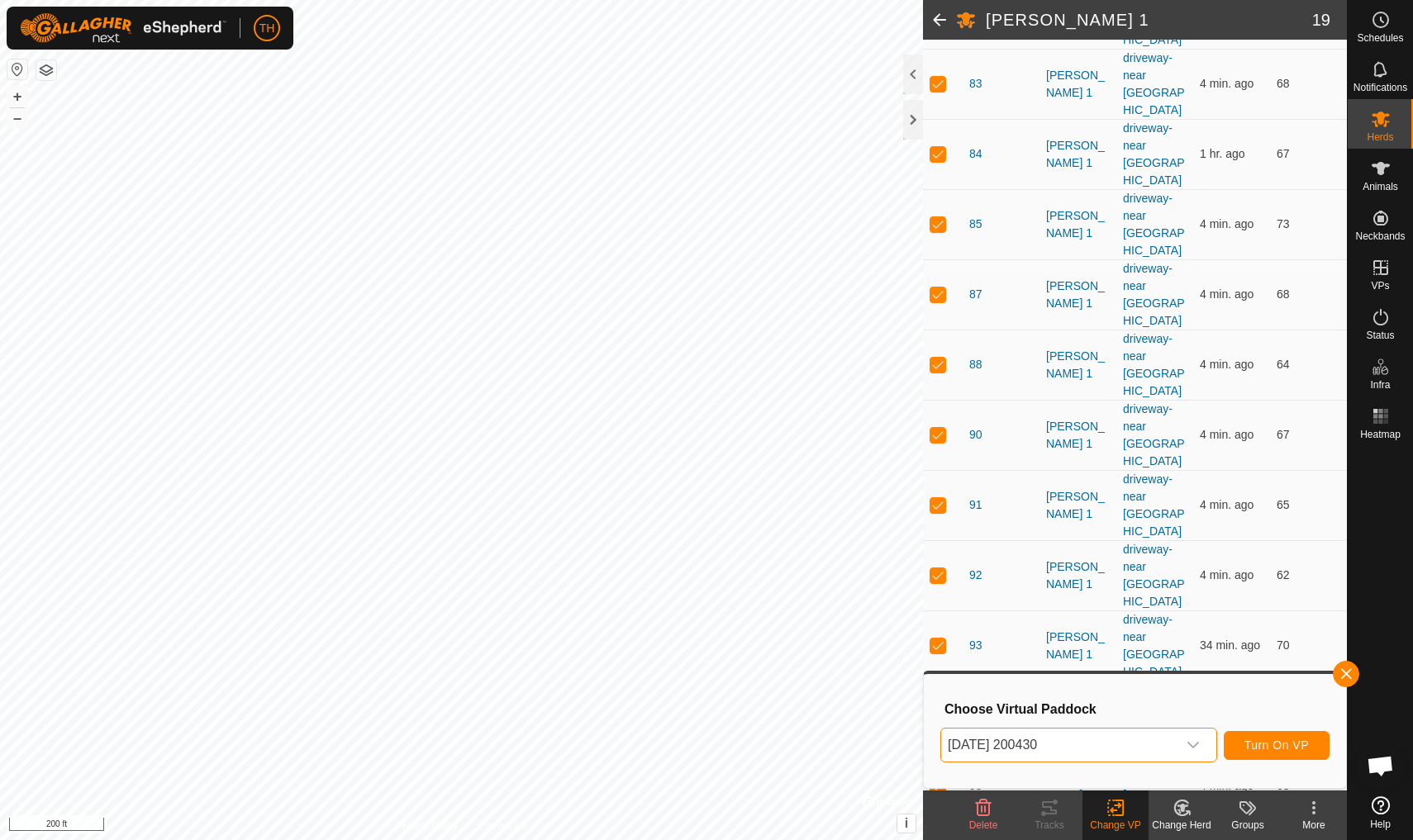
click at [1264, 740] on span "Turn On VP" at bounding box center [1277, 745] width 65 height 14
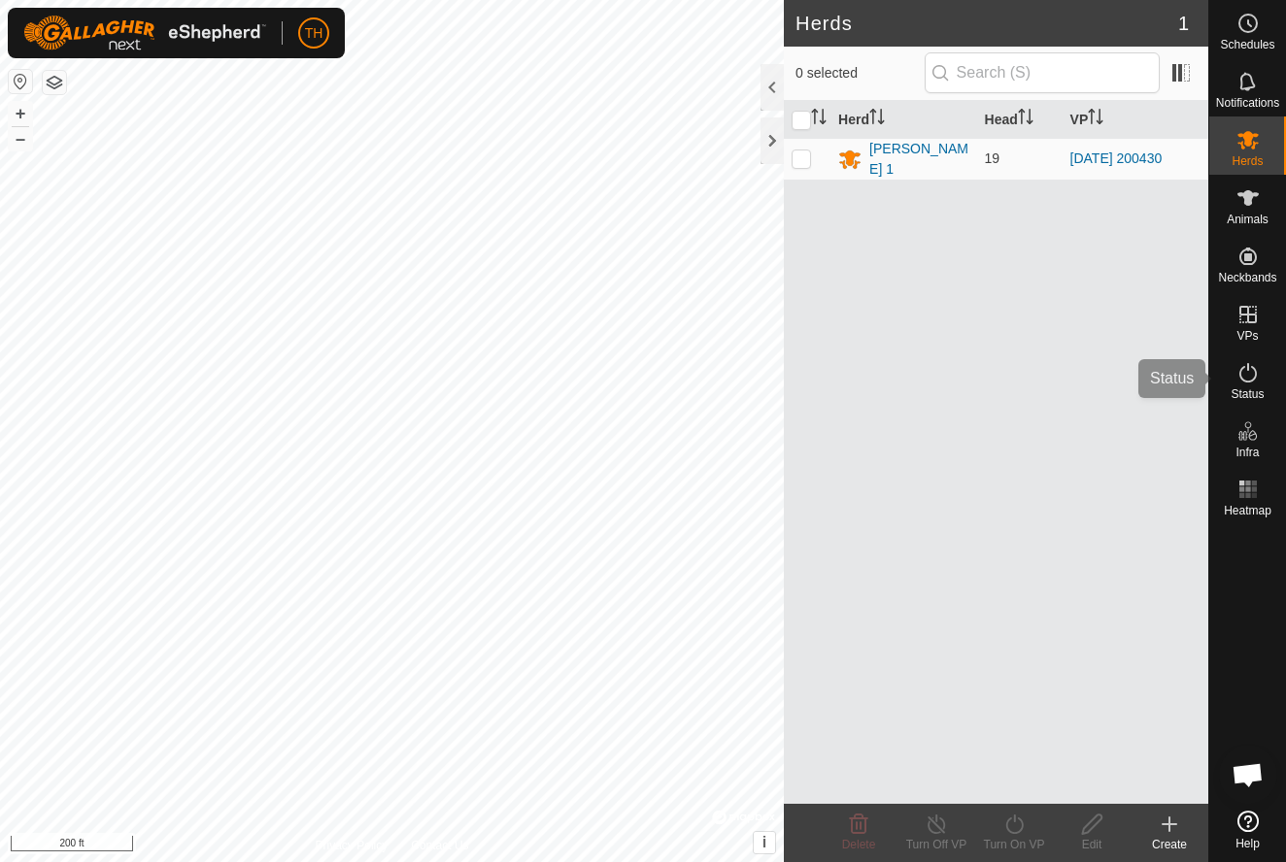
click at [1245, 358] on es-activation-svg-icon at bounding box center [1247, 372] width 35 height 31
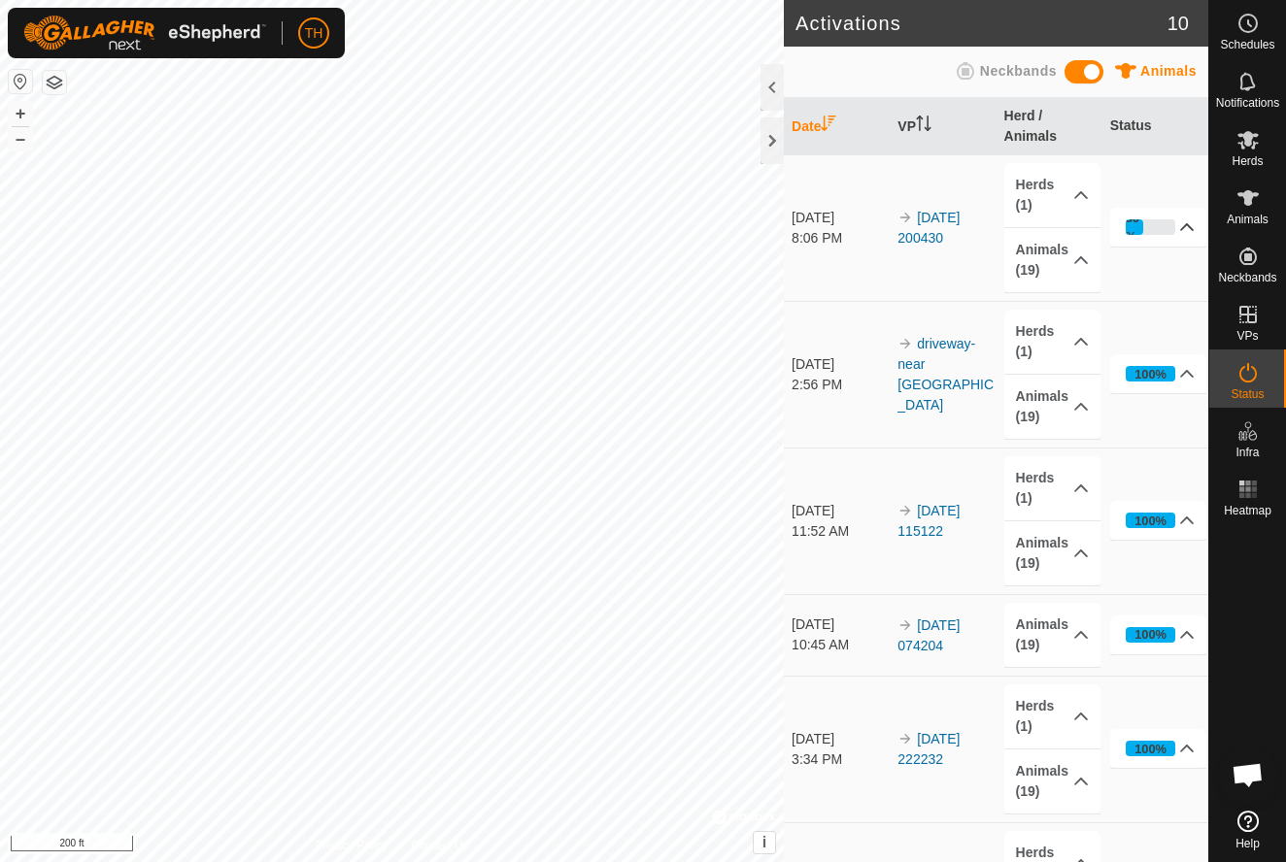
click at [1142, 226] on p-accordion-header "36%" at bounding box center [1158, 227] width 97 height 39
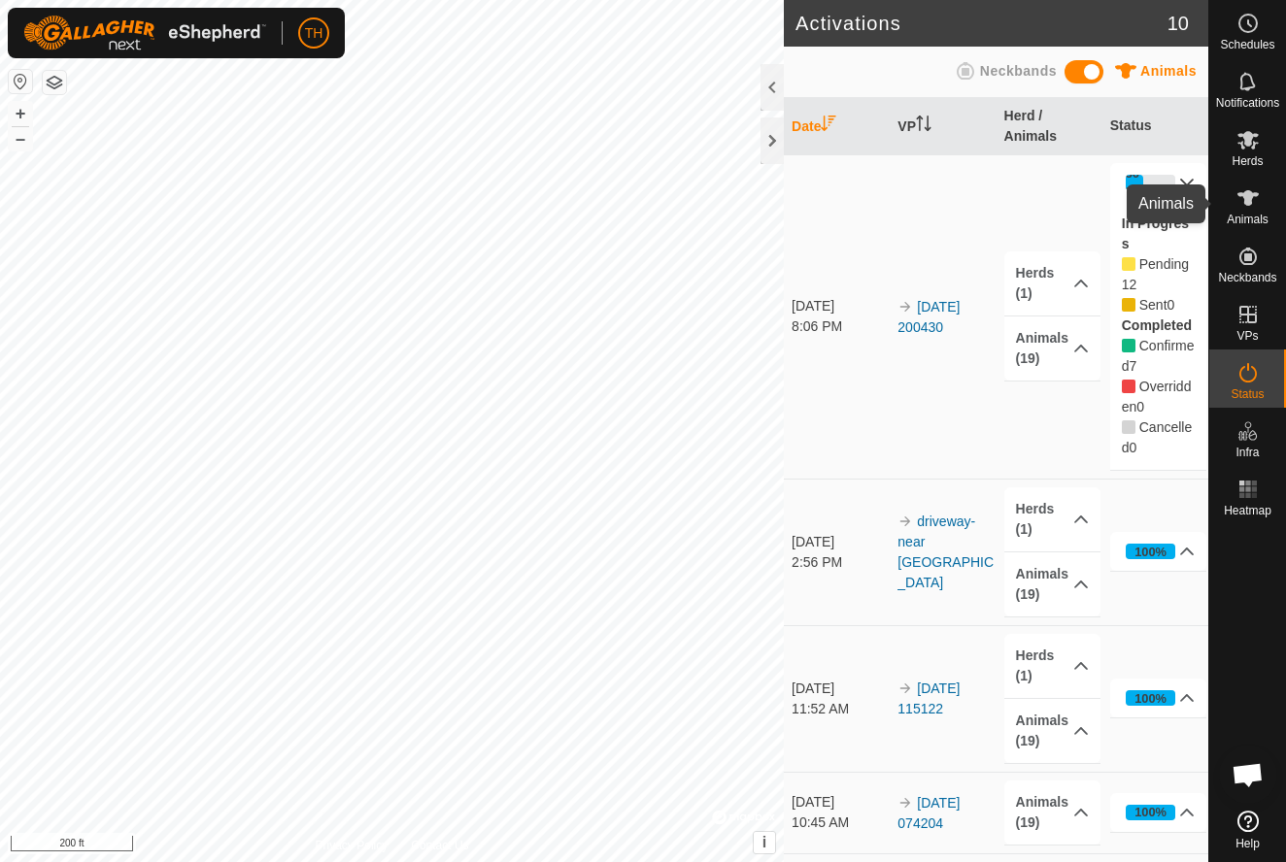
click at [1247, 202] on icon at bounding box center [1247, 198] width 21 height 16
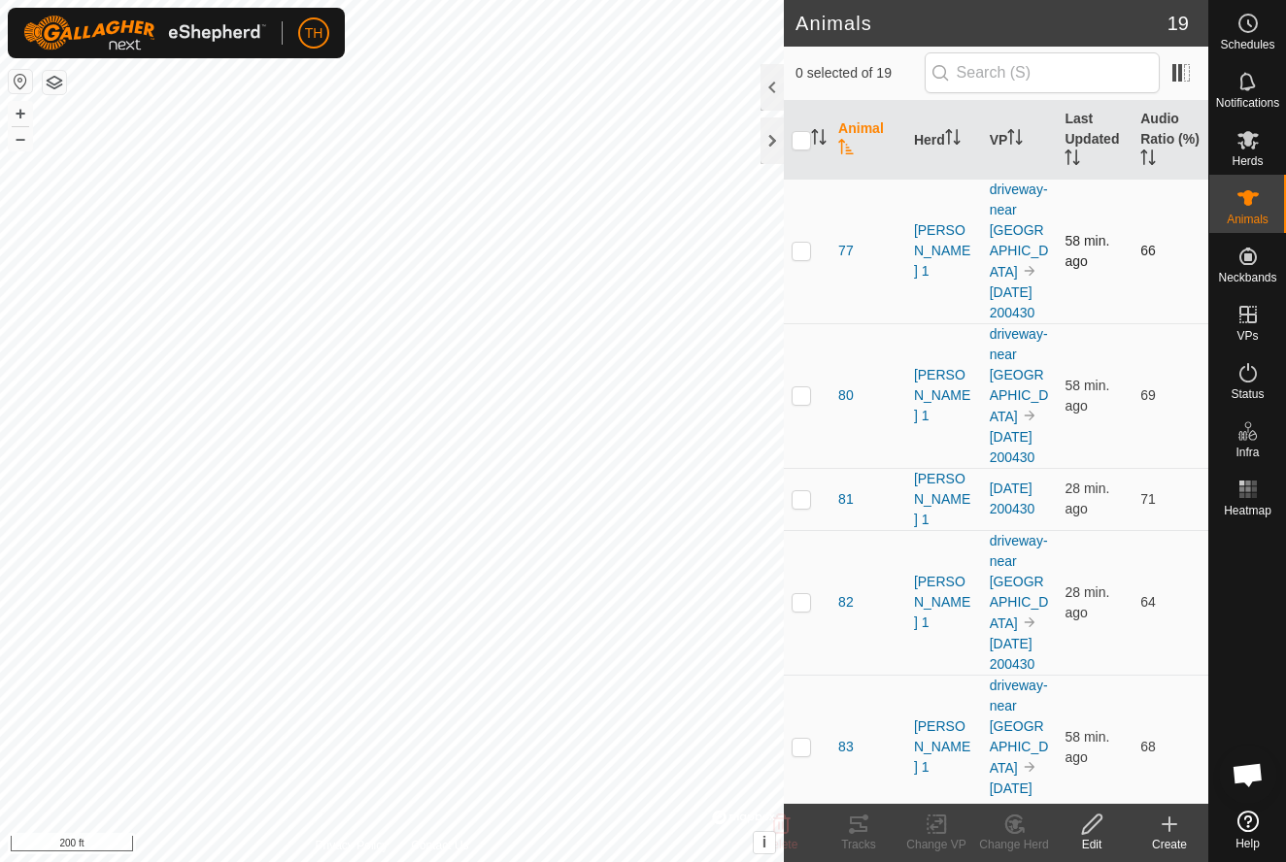
checkbox input "false"
checkbox input "true"
click at [1090, 136] on th "Last Updated" at bounding box center [1095, 140] width 76 height 79
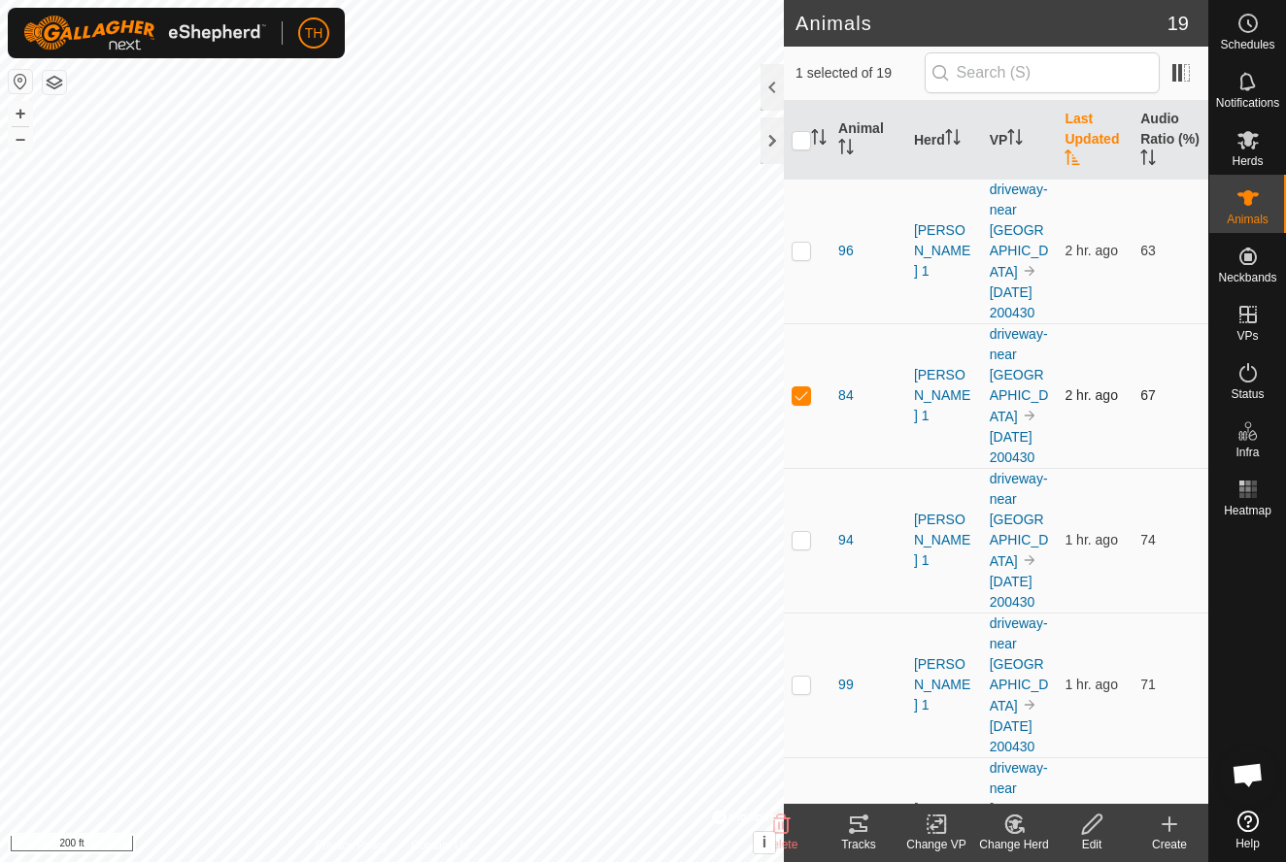
click at [803, 387] on p-checkbox at bounding box center [800, 395] width 19 height 16
checkbox input "false"
click at [800, 243] on p-checkbox at bounding box center [800, 251] width 19 height 16
checkbox input "false"
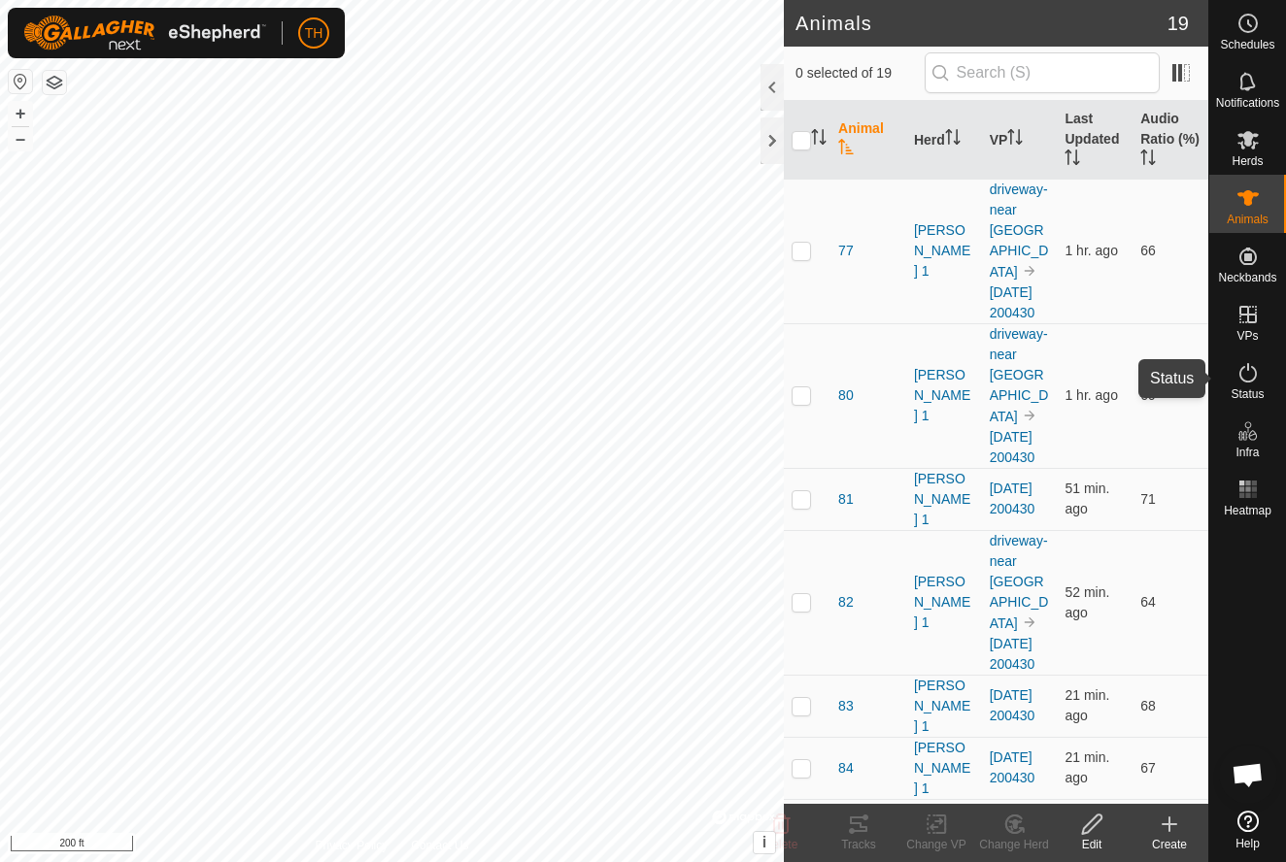
click at [1255, 372] on icon at bounding box center [1247, 372] width 17 height 19
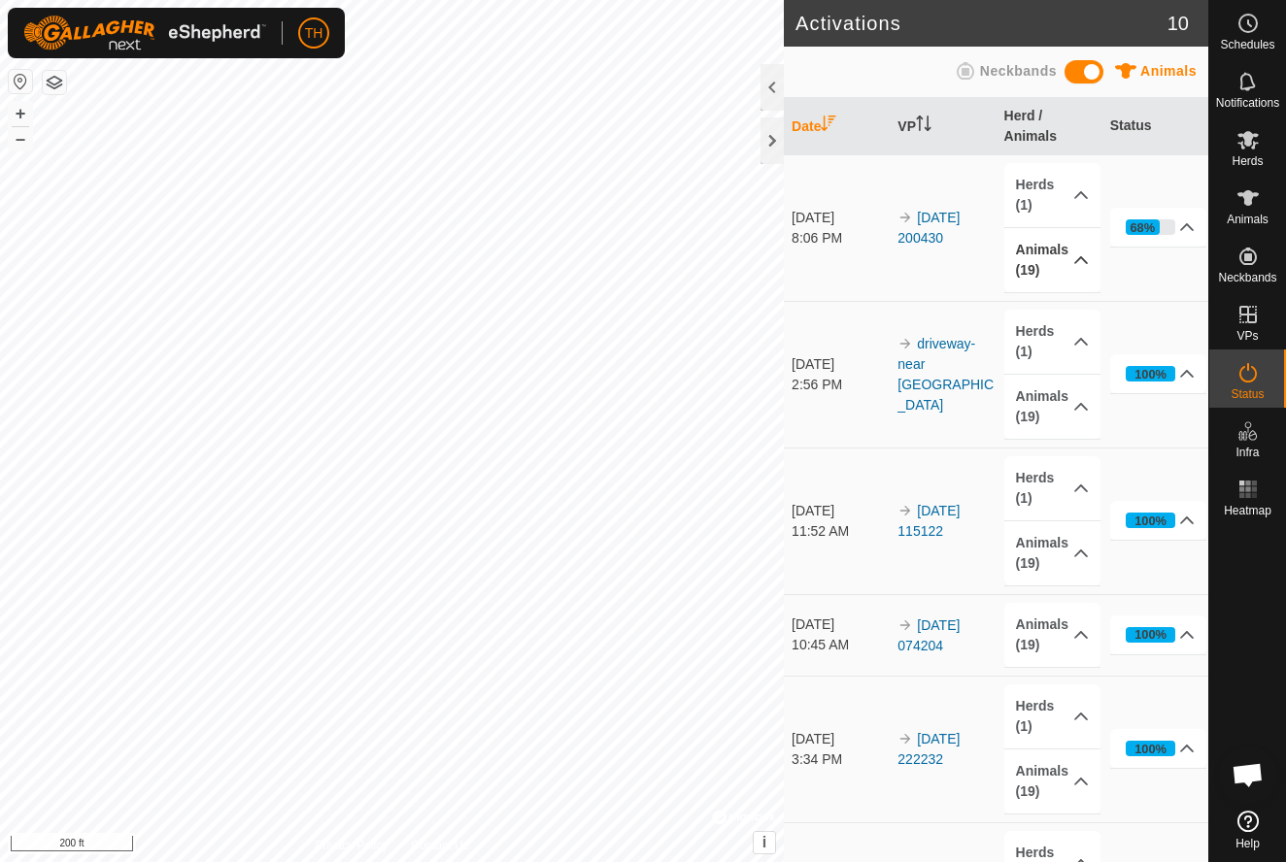
click at [1083, 261] on icon at bounding box center [1081, 261] width 16 height 16
